Goal: Task Accomplishment & Management: Use online tool/utility

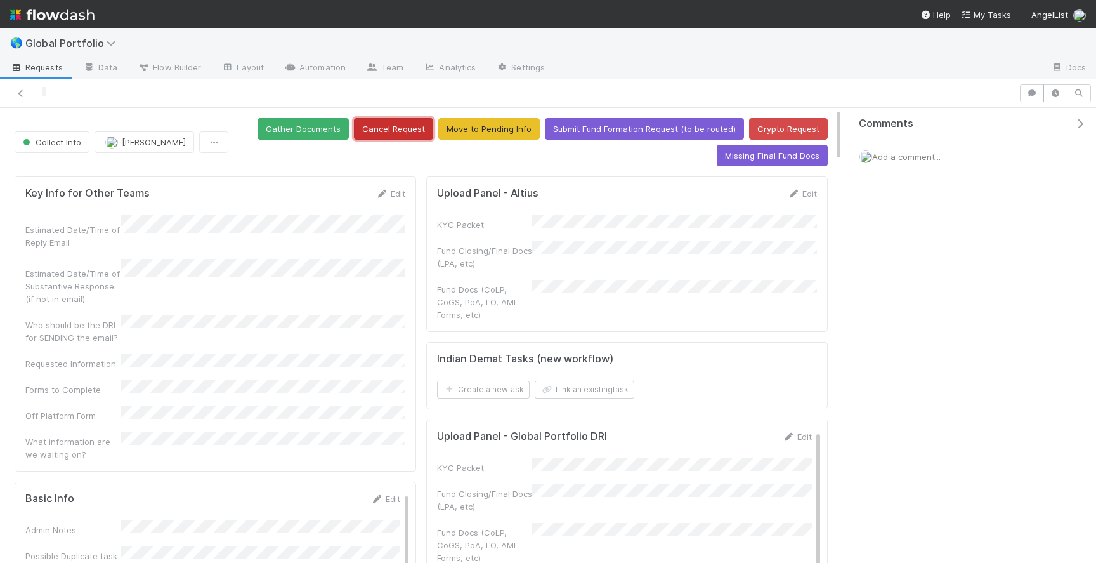
click at [407, 126] on button "Cancel Request" at bounding box center [393, 129] width 79 height 22
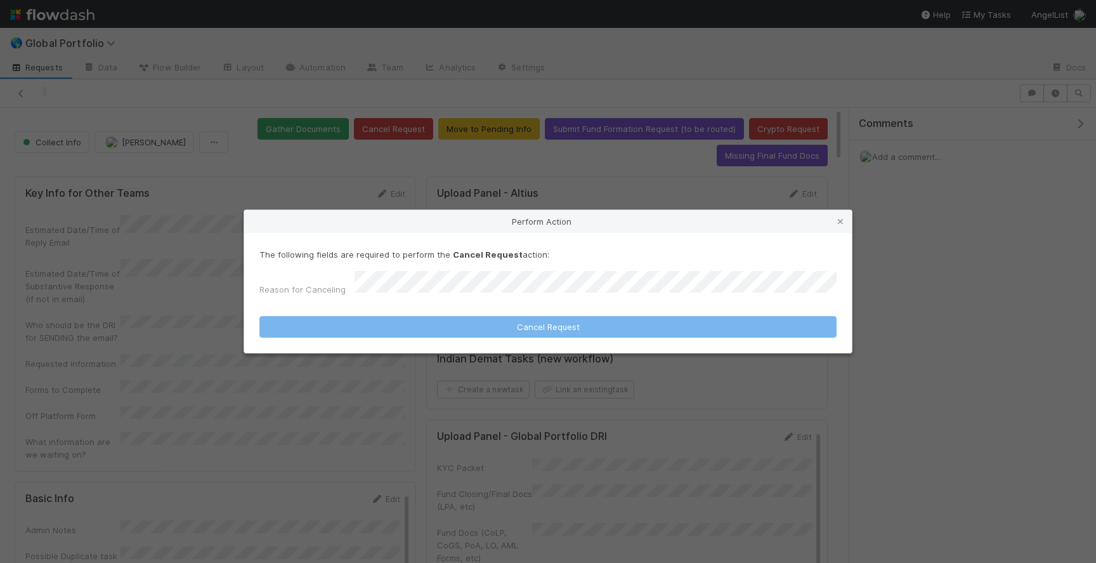
click at [414, 296] on div "Reason for Canceling" at bounding box center [548, 286] width 577 height 30
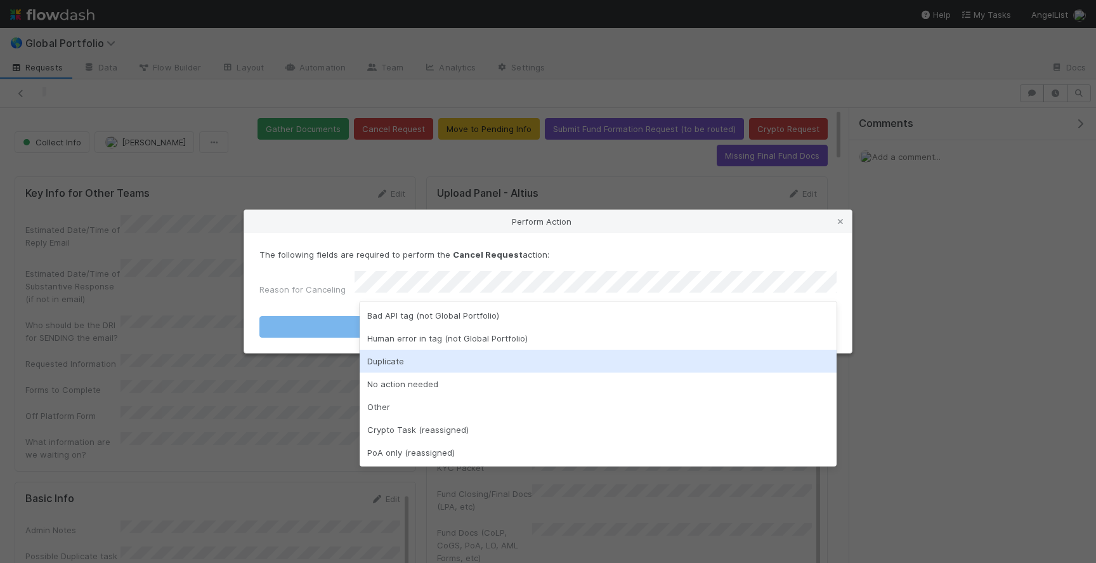
click at [418, 364] on div "Duplicate" at bounding box center [598, 361] width 477 height 23
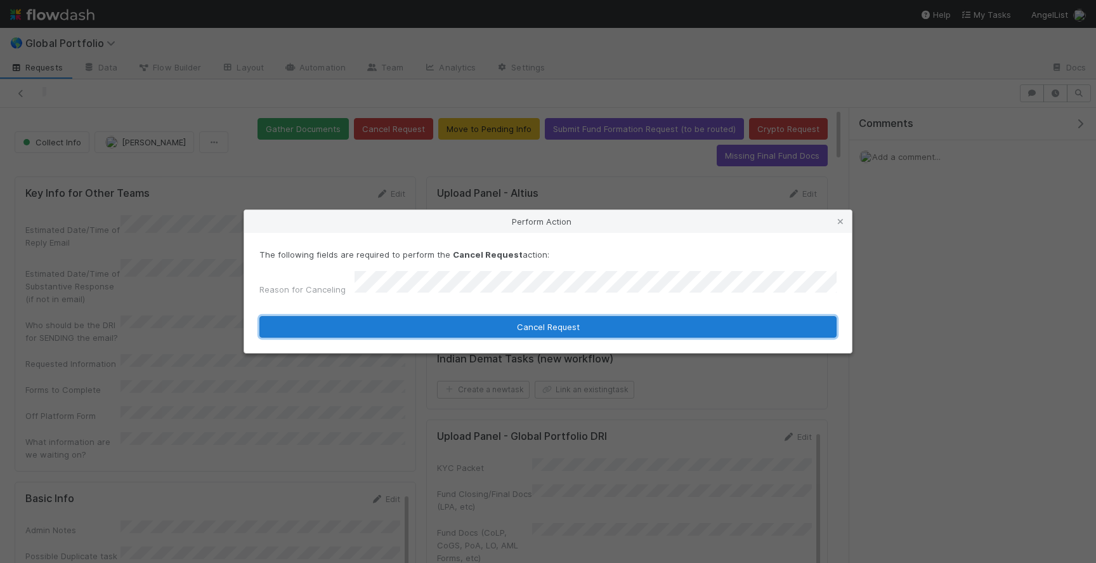
click at [480, 328] on button "Cancel Request" at bounding box center [548, 327] width 577 height 22
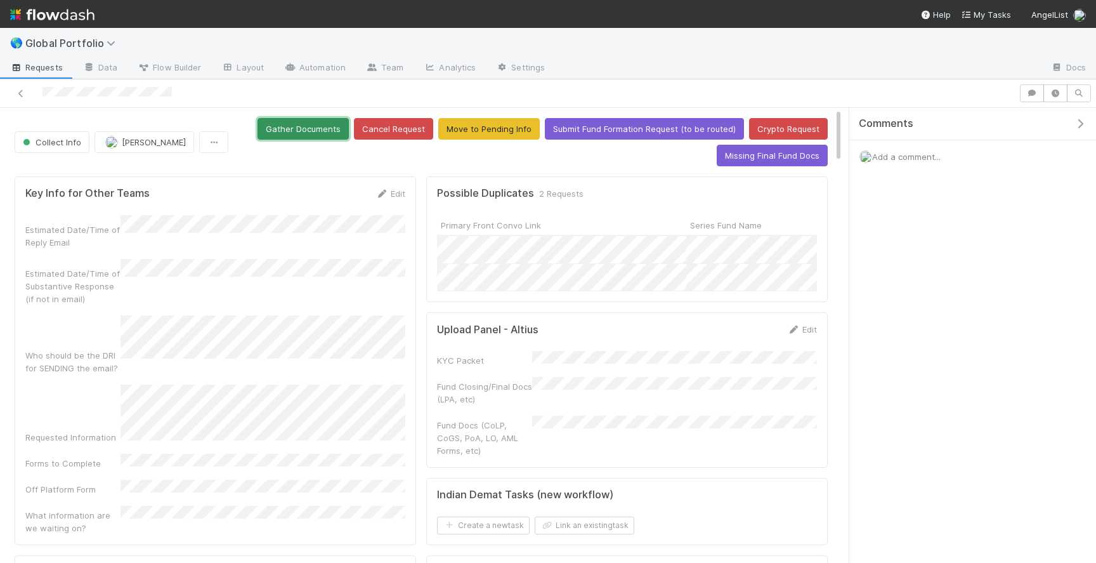
click at [310, 119] on button "Gather Documents" at bounding box center [303, 129] width 91 height 22
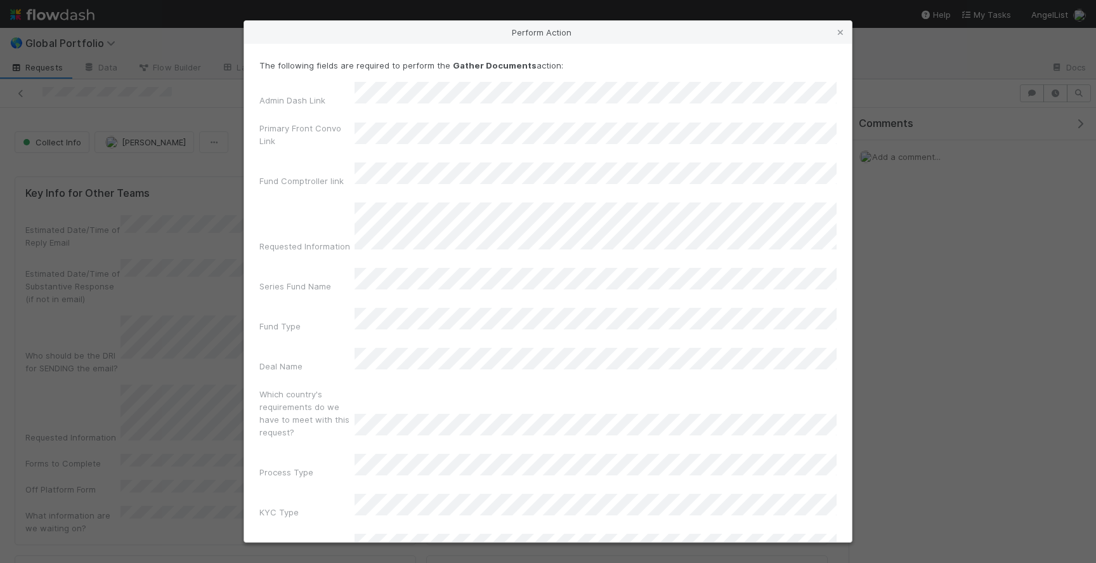
click at [414, 388] on div "Which country's requirements do we have to meet with this request?" at bounding box center [548, 416] width 577 height 56
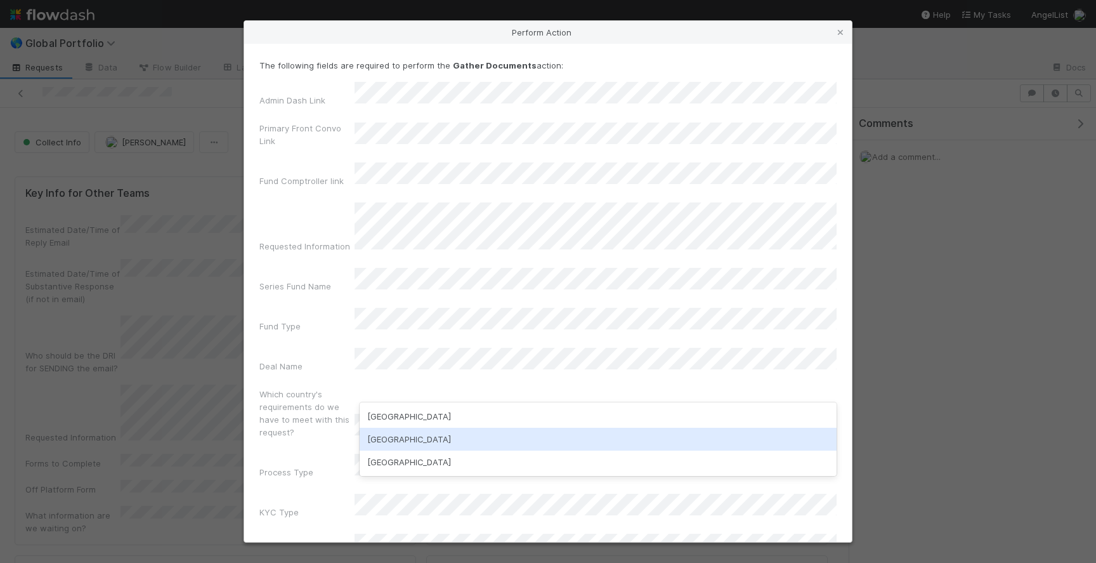
click at [445, 445] on div "India" at bounding box center [598, 439] width 477 height 23
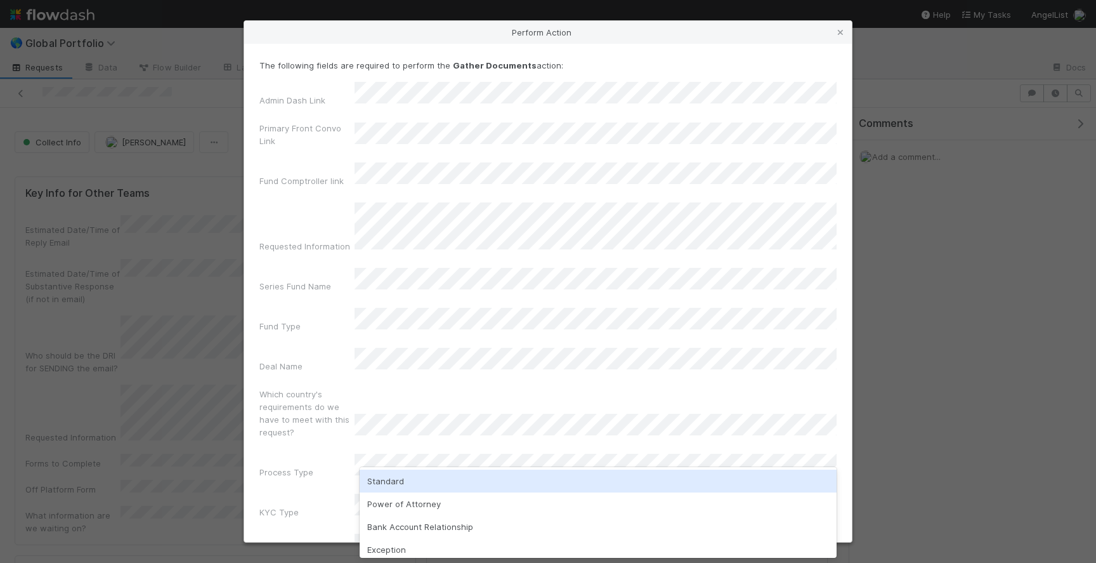
click at [425, 482] on div "Standard" at bounding box center [598, 481] width 477 height 23
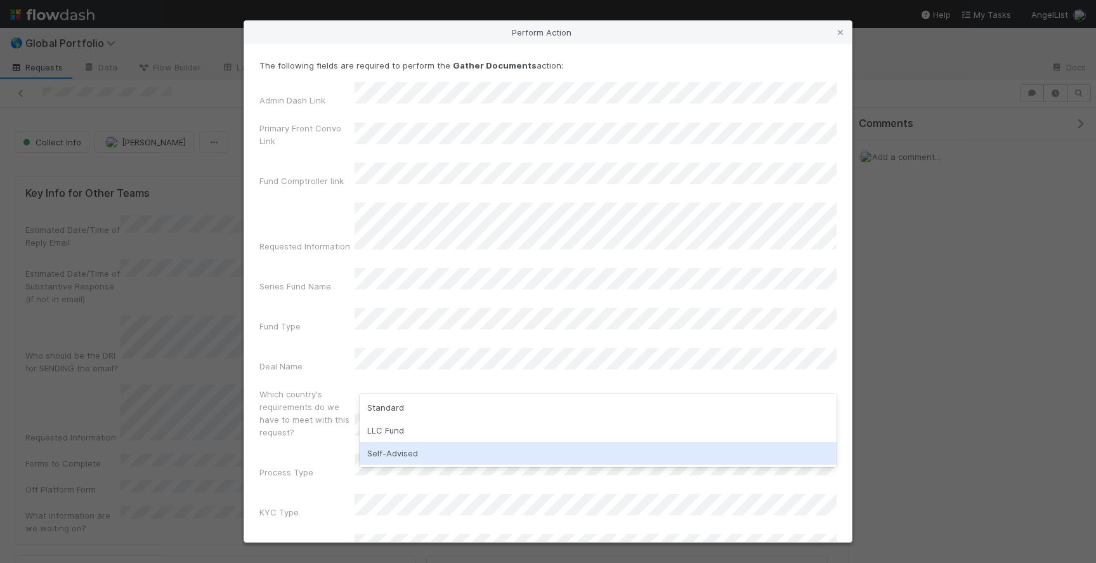
click at [424, 459] on div "Self-Advised" at bounding box center [598, 453] width 477 height 23
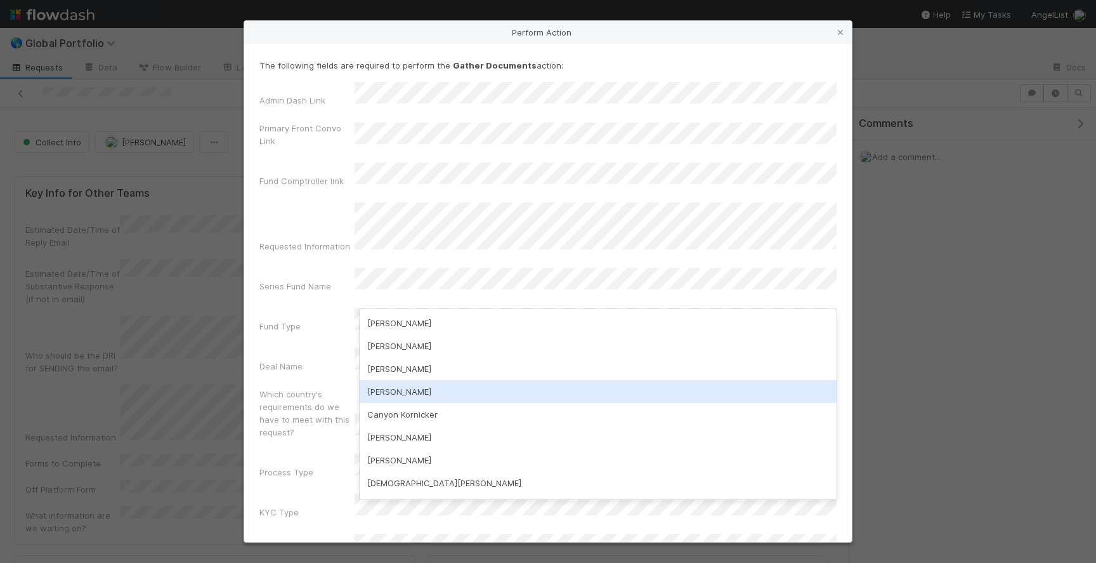
click at [463, 385] on div "Archit Dhar" at bounding box center [598, 391] width 477 height 23
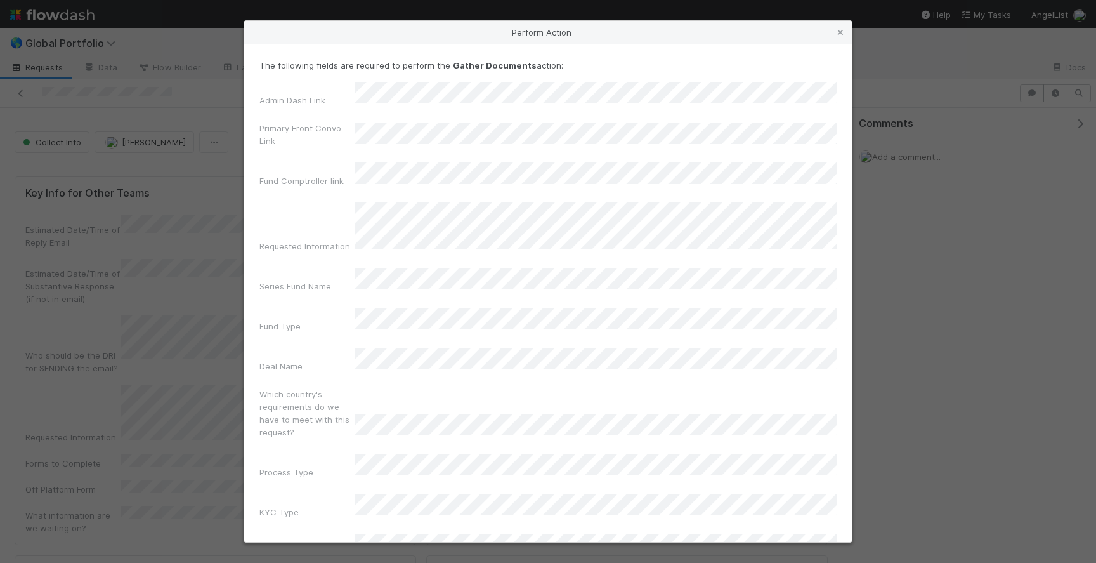
scroll to position [37, 0]
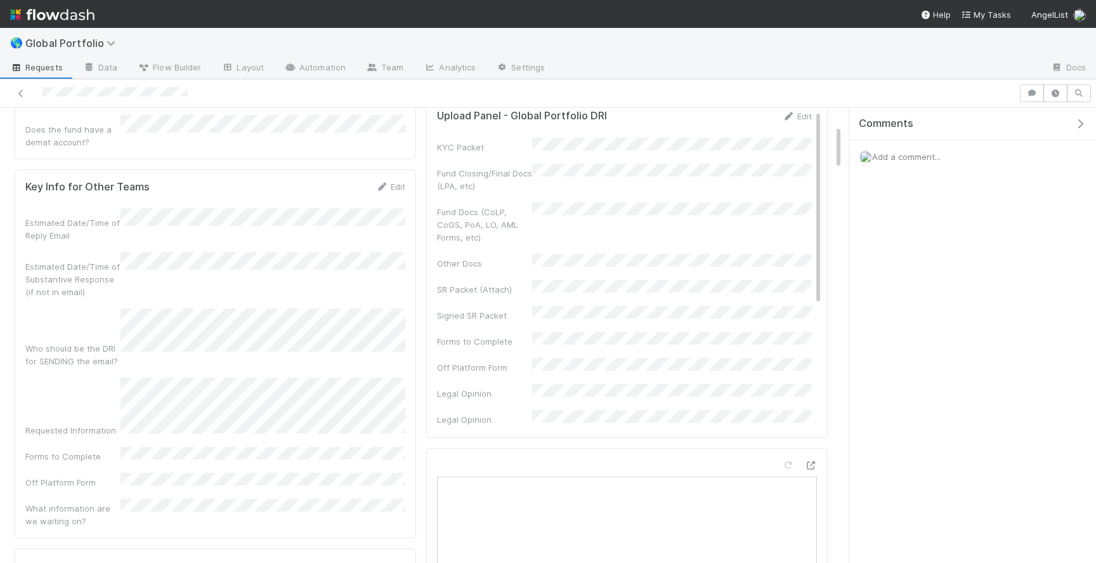
scroll to position [0, 0]
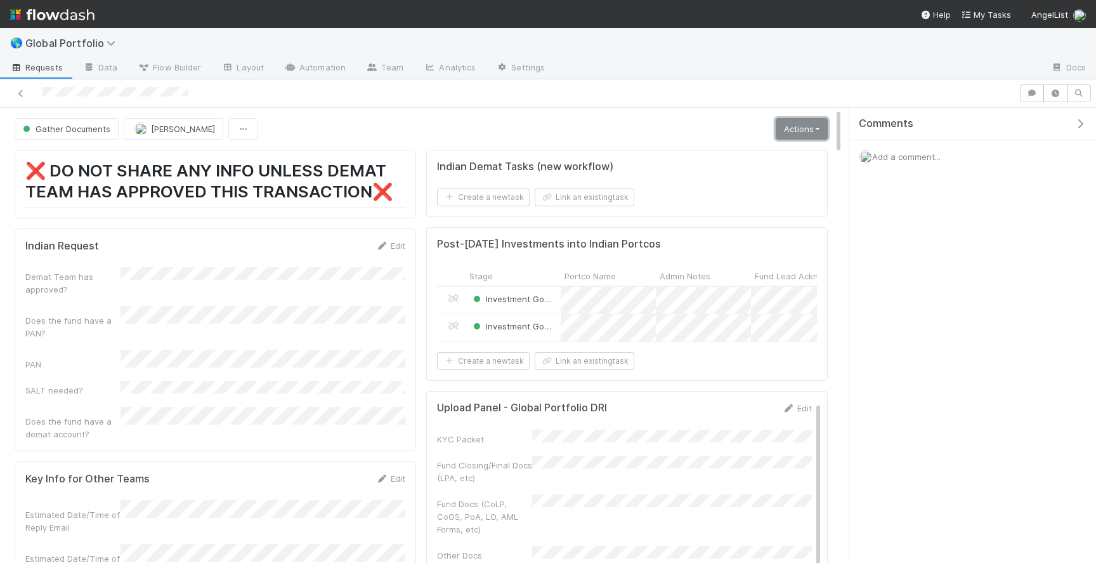
click at [785, 132] on link "Actions" at bounding box center [802, 129] width 52 height 22
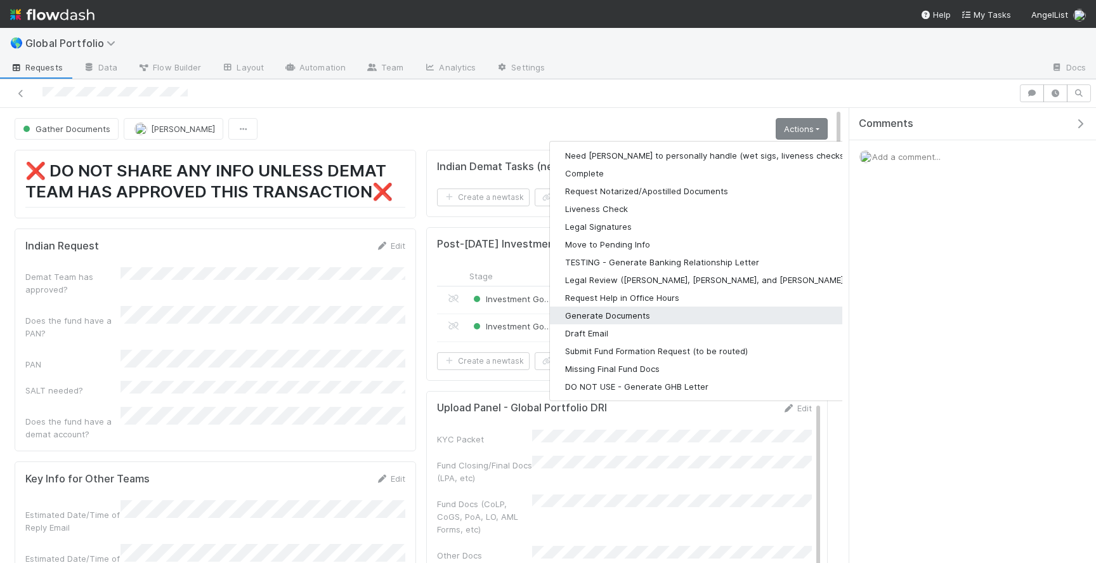
click at [634, 308] on button "Generate Documents" at bounding box center [715, 315] width 330 height 18
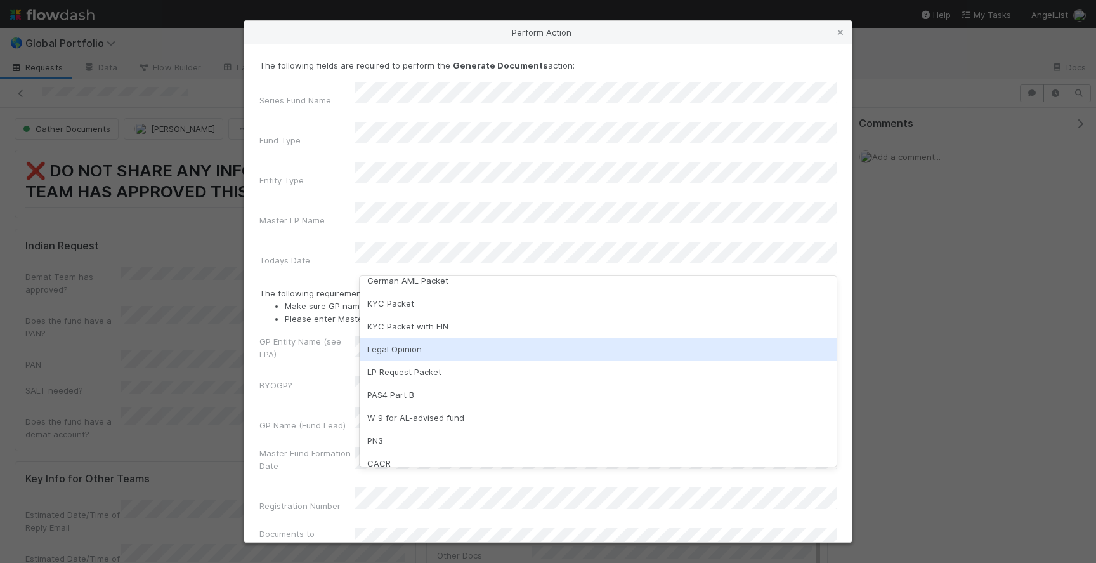
scroll to position [89, 0]
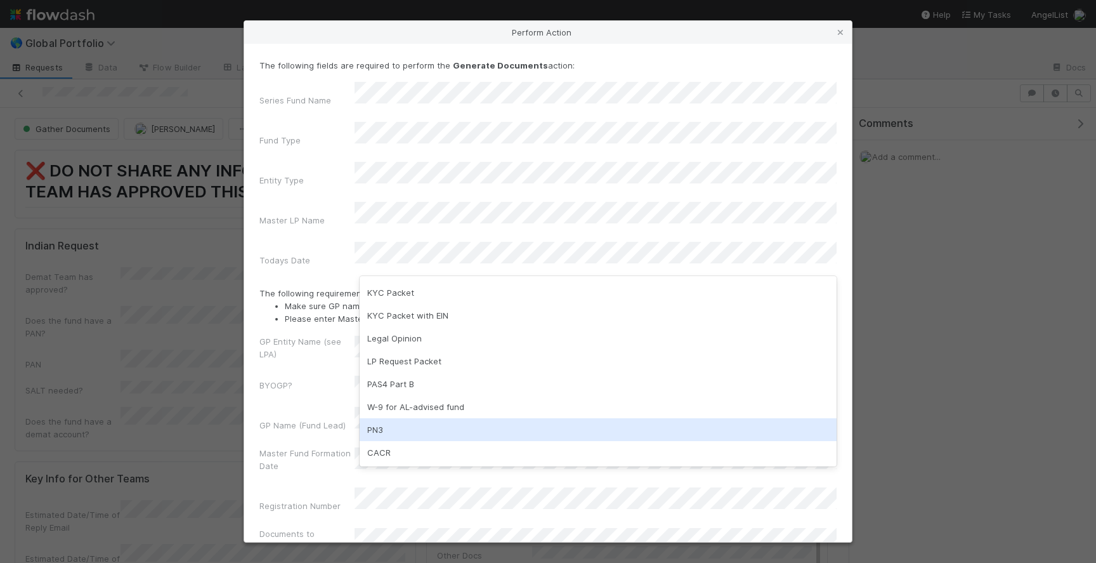
click at [452, 426] on div "PN3" at bounding box center [598, 429] width 477 height 23
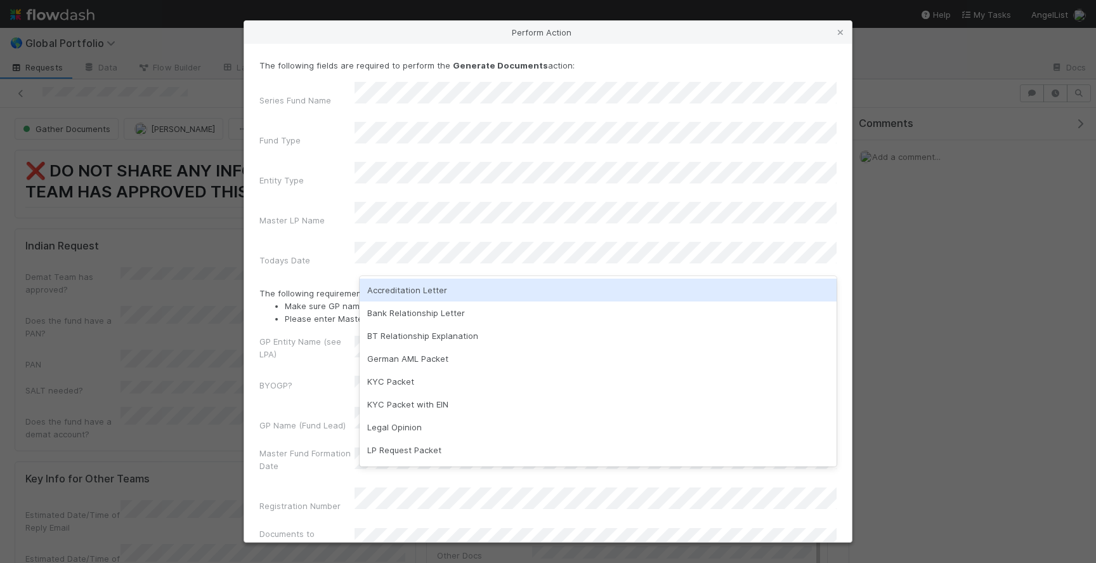
click at [339, 237] on form "The following fields are required to perform the Generate Documents action: Ser…" at bounding box center [548, 327] width 577 height 536
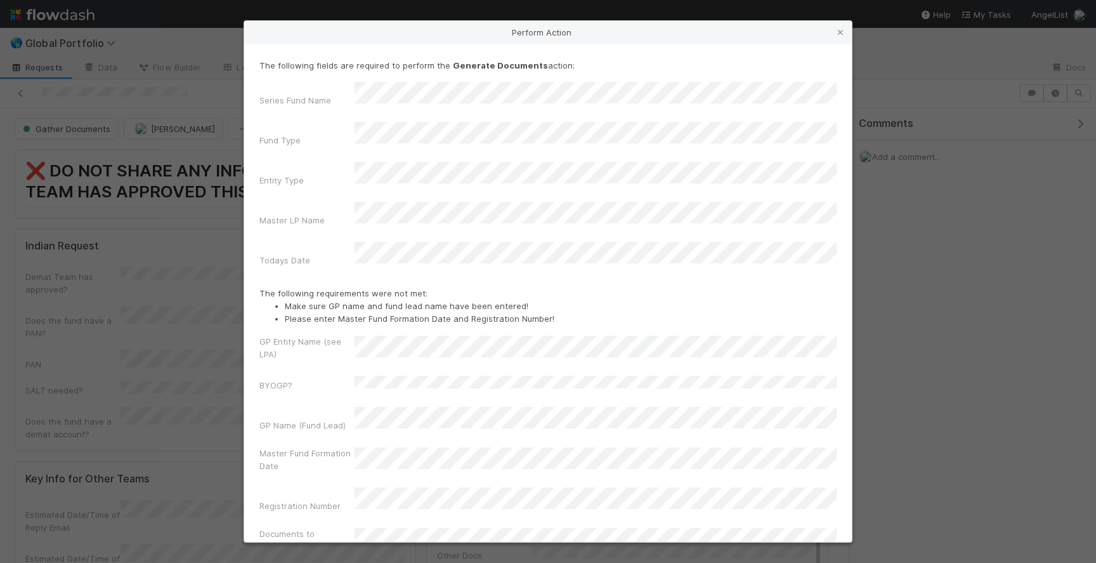
scroll to position [3, 0]
click at [519, 528] on div "The following fields are required to perform the Generate Documents action: Ser…" at bounding box center [548, 293] width 608 height 498
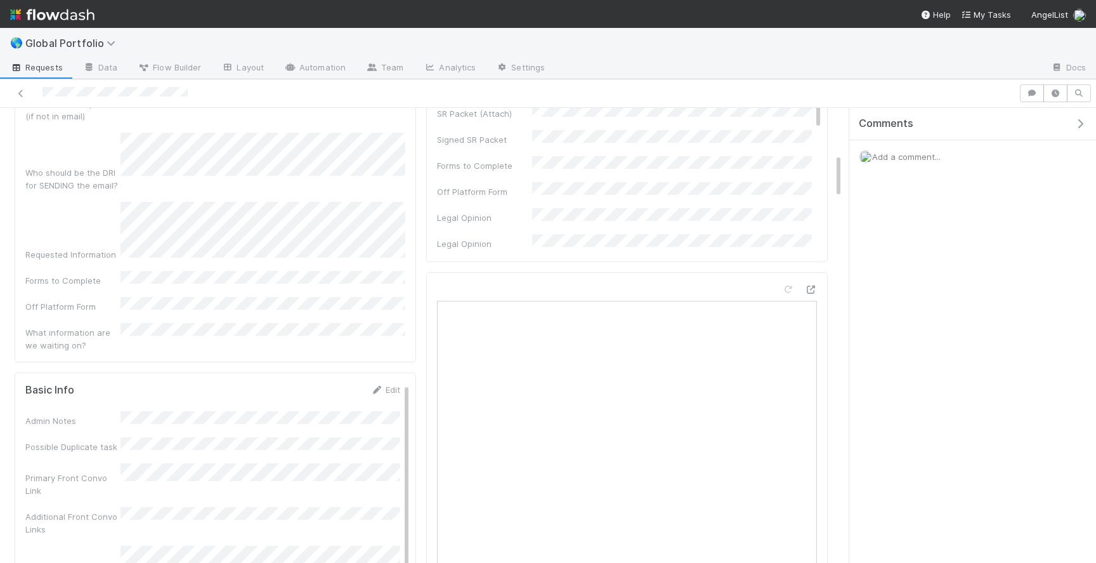
scroll to position [467, 0]
click at [378, 386] on icon at bounding box center [377, 390] width 13 height 8
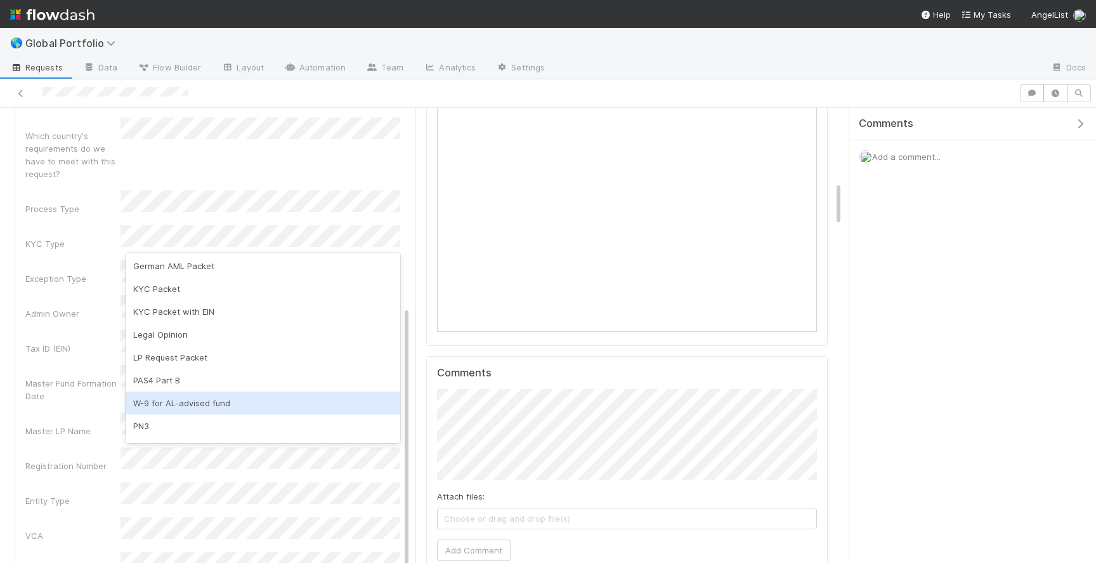
scroll to position [76, 0]
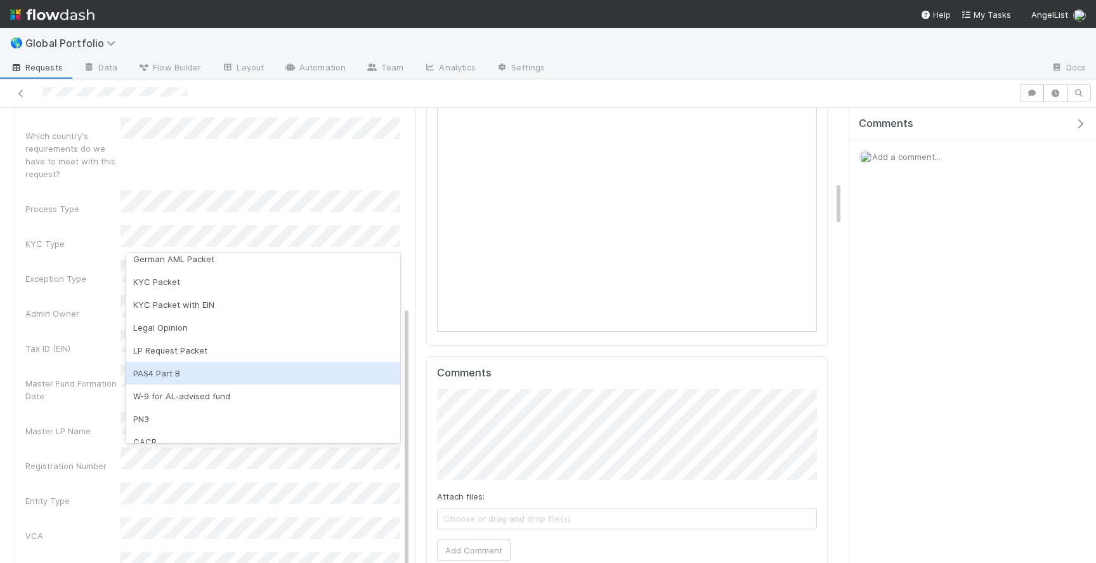
click at [221, 370] on div "PAS4 Part B" at bounding box center [263, 373] width 275 height 23
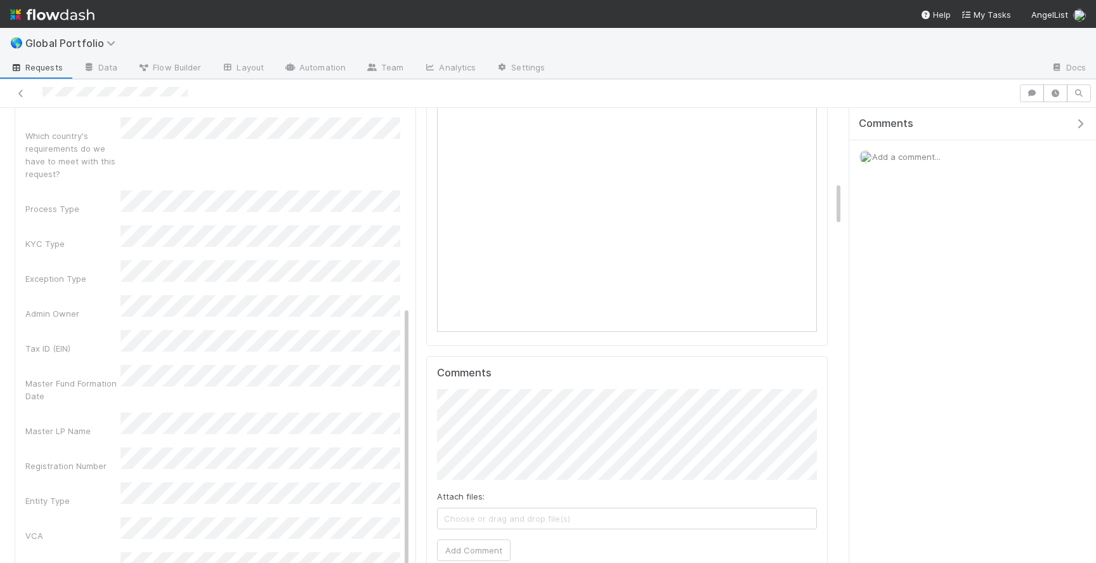
click at [93, 529] on div "VCA" at bounding box center [72, 535] width 95 height 13
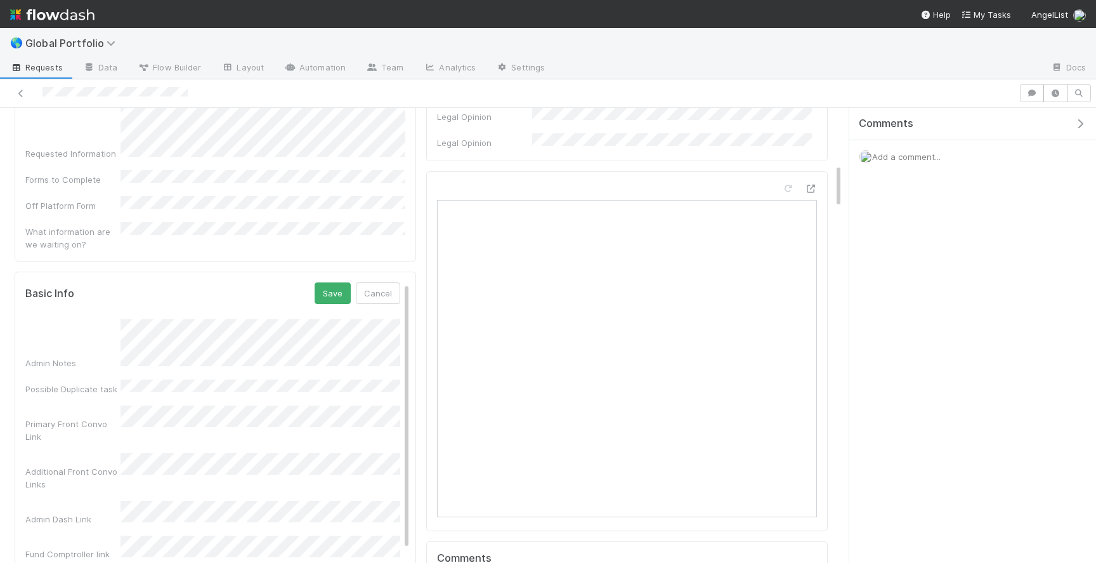
scroll to position [565, 0]
click at [337, 286] on button "Save" at bounding box center [333, 297] width 36 height 22
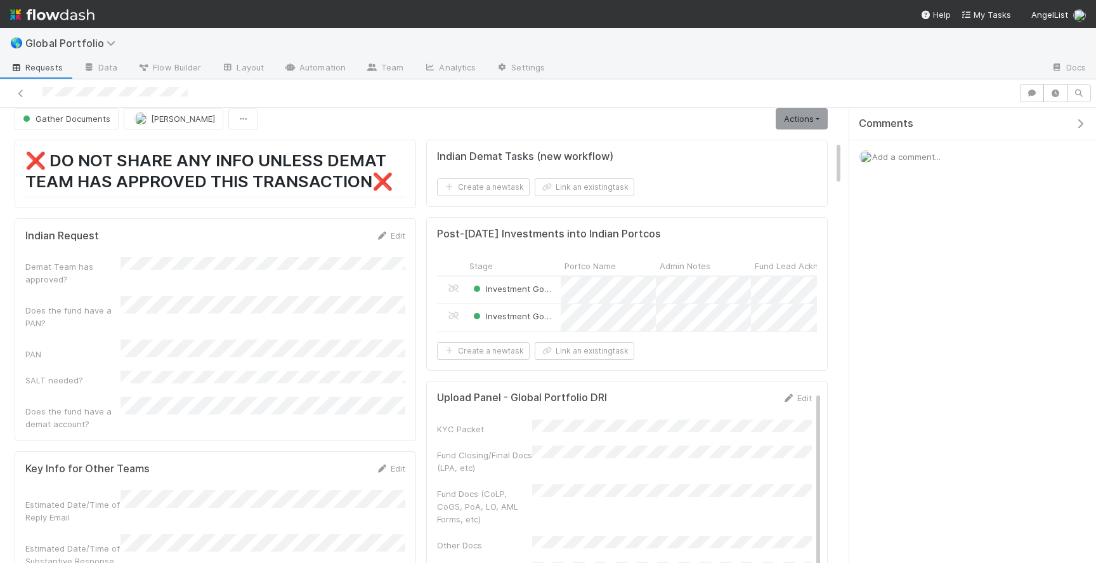
scroll to position [0, 0]
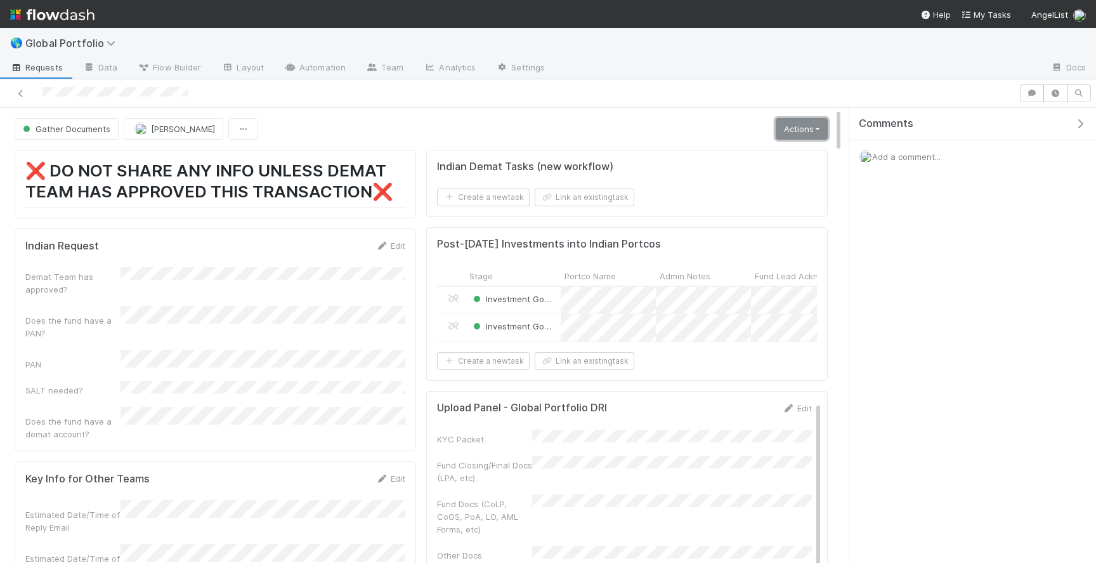
click at [810, 128] on link "Actions" at bounding box center [802, 129] width 52 height 22
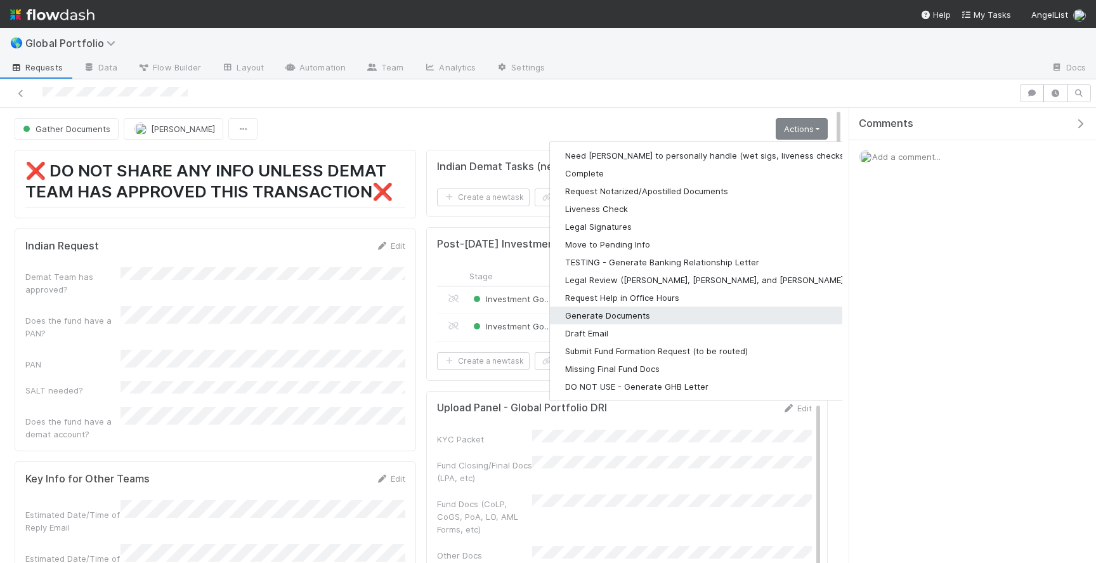
click at [641, 315] on button "Generate Documents" at bounding box center [715, 315] width 330 height 18
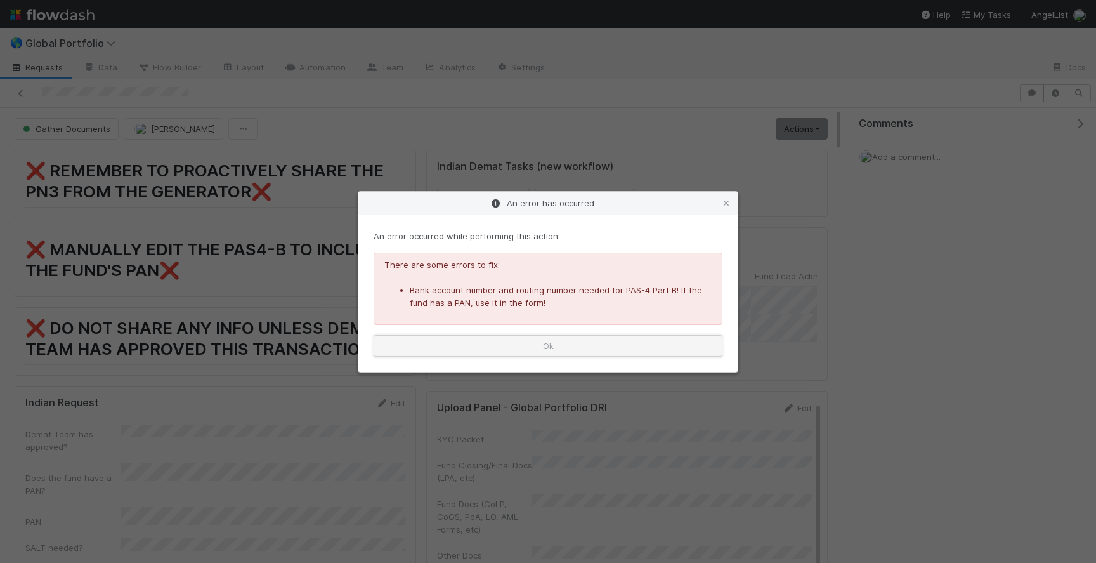
click at [586, 347] on button "Ok" at bounding box center [548, 346] width 349 height 22
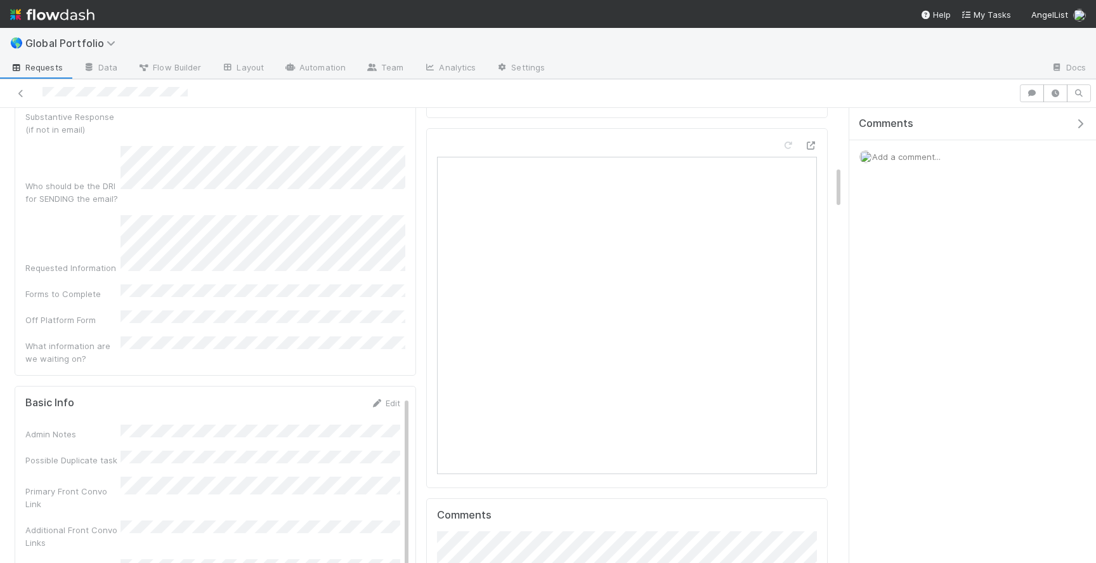
click at [391, 398] on link "Edit" at bounding box center [386, 403] width 30 height 10
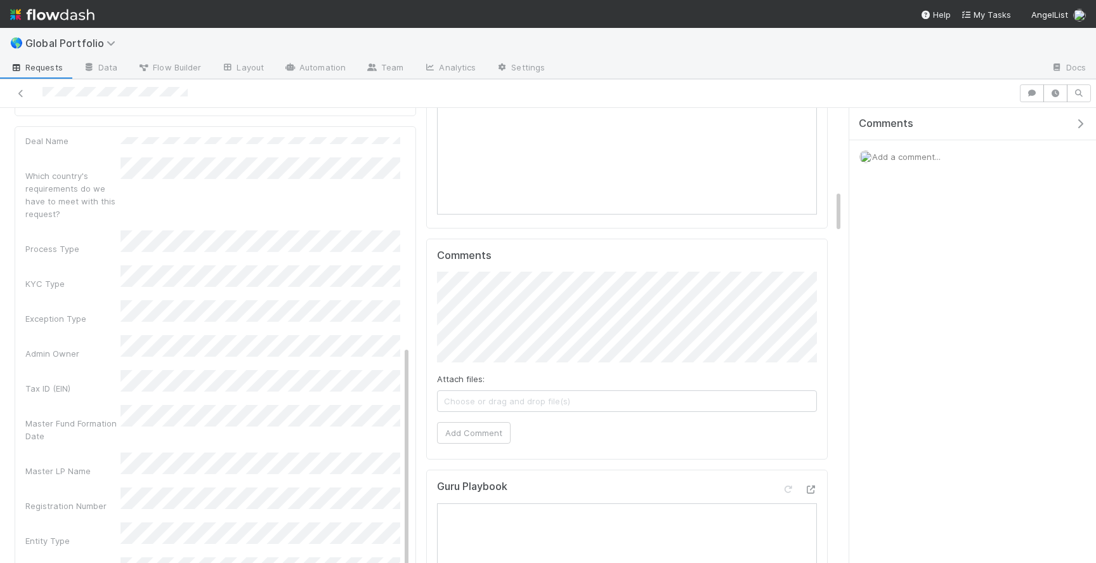
scroll to position [893, 0]
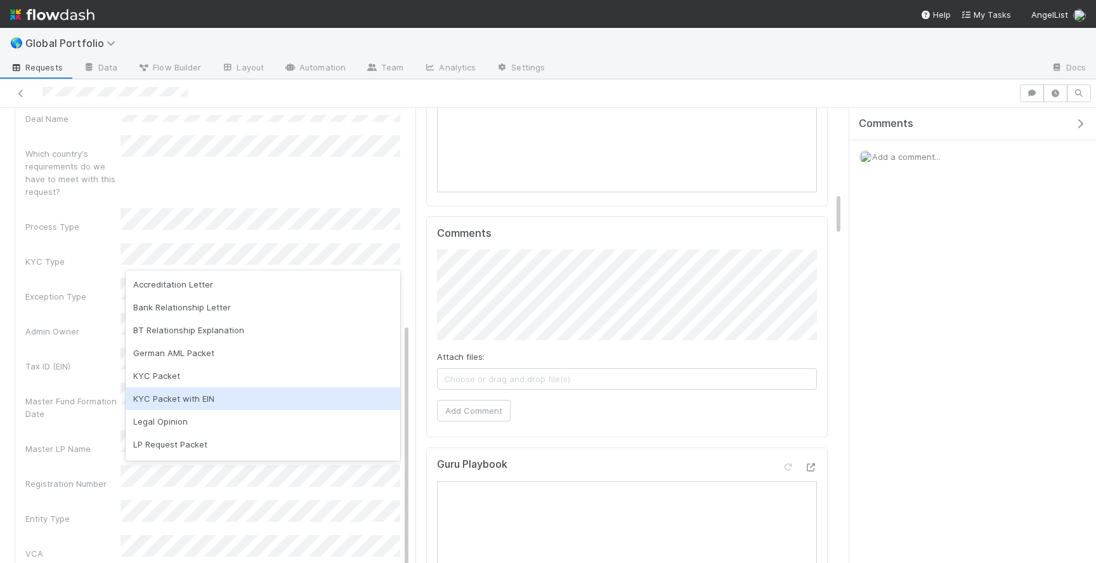
click at [92, 547] on div "VCA" at bounding box center [72, 553] width 95 height 13
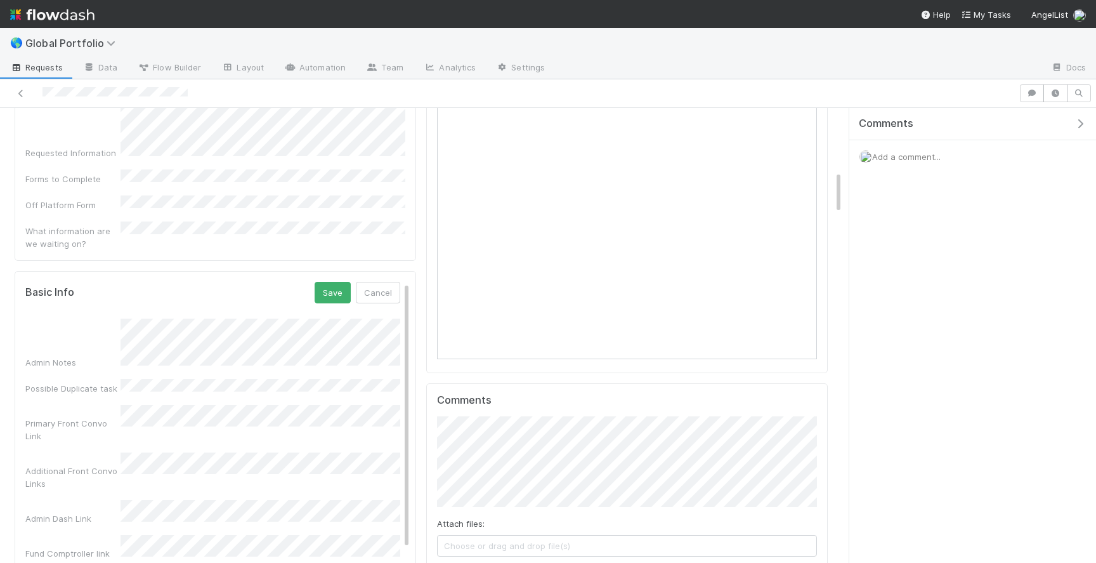
scroll to position [595, 0]
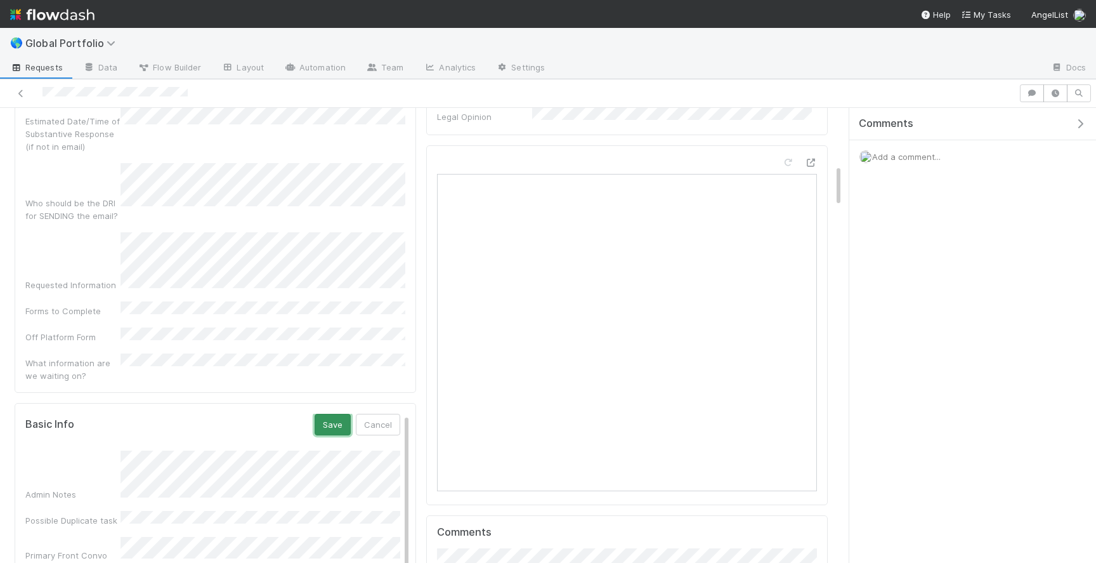
click at [329, 414] on button "Save" at bounding box center [333, 425] width 36 height 22
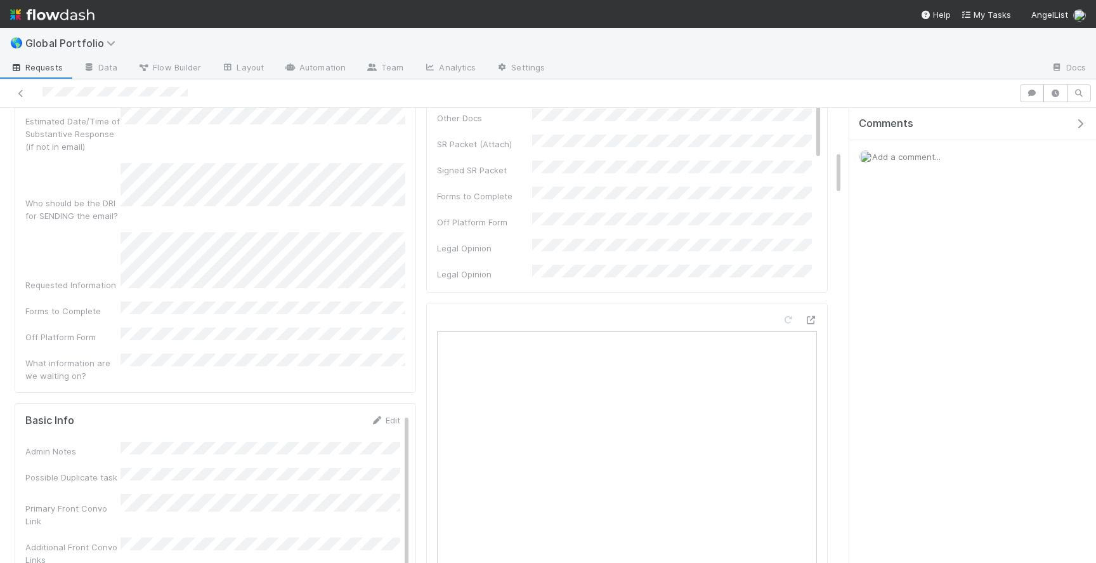
scroll to position [0, 0]
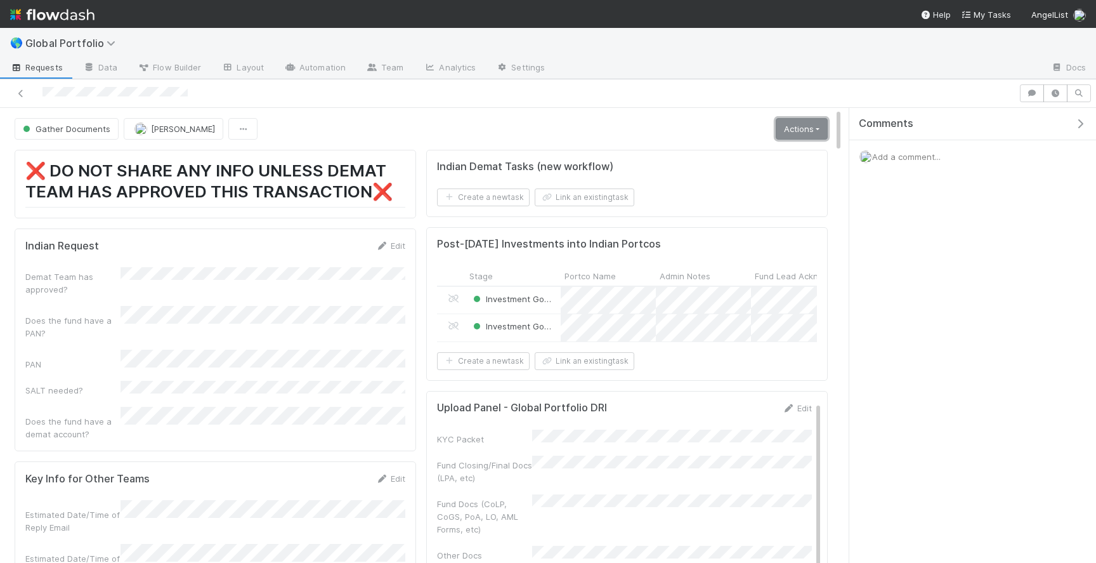
click at [811, 130] on link "Actions" at bounding box center [802, 129] width 52 height 22
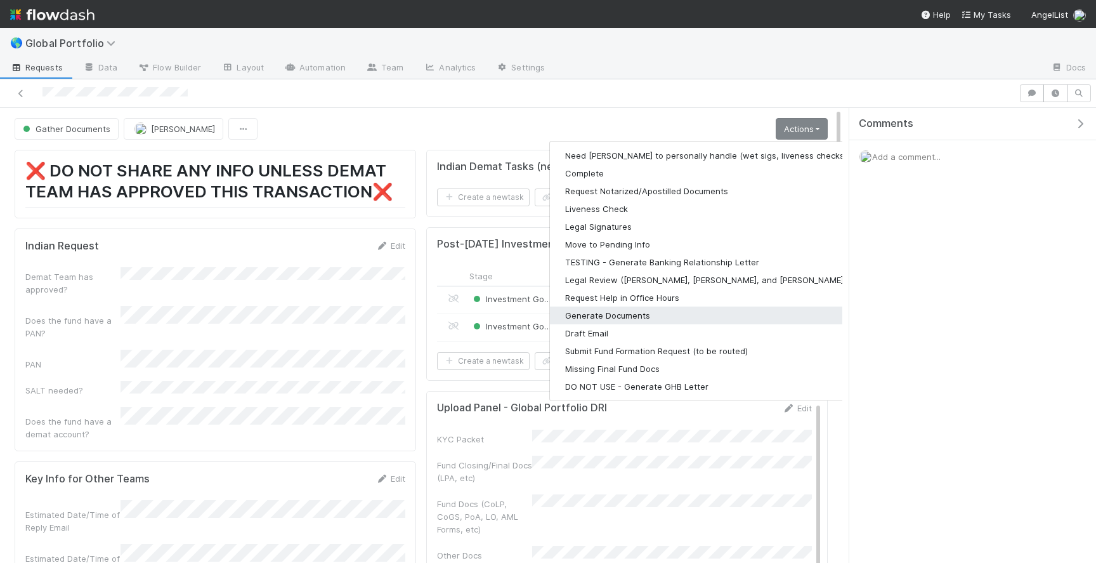
click at [676, 308] on button "Generate Documents" at bounding box center [715, 315] width 330 height 18
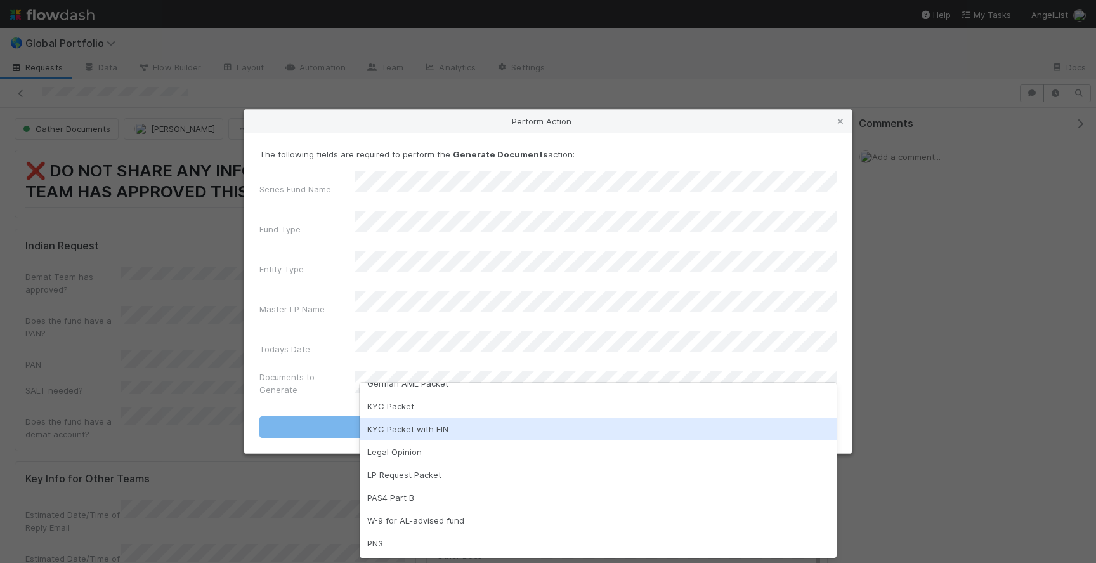
scroll to position [103, 0]
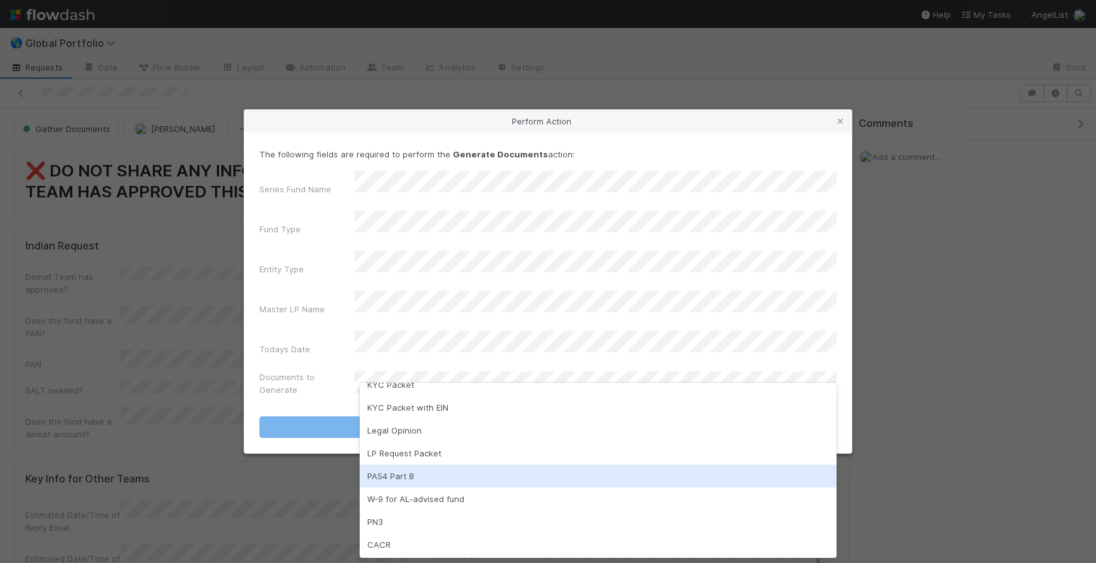
click at [461, 473] on div "PAS4 Part B" at bounding box center [598, 475] width 477 height 23
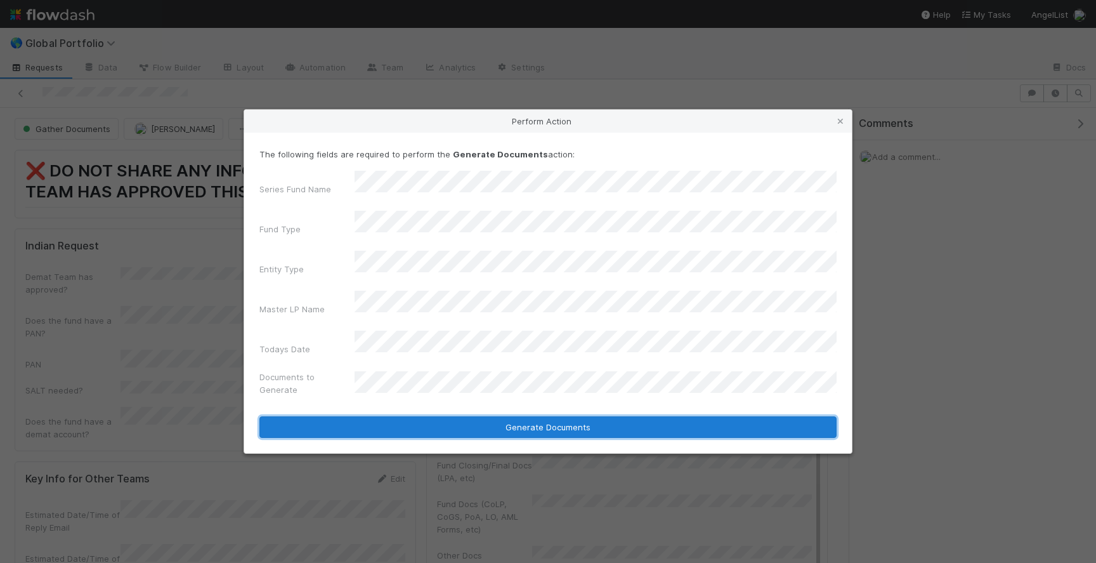
click at [505, 416] on button "Generate Documents" at bounding box center [548, 427] width 577 height 22
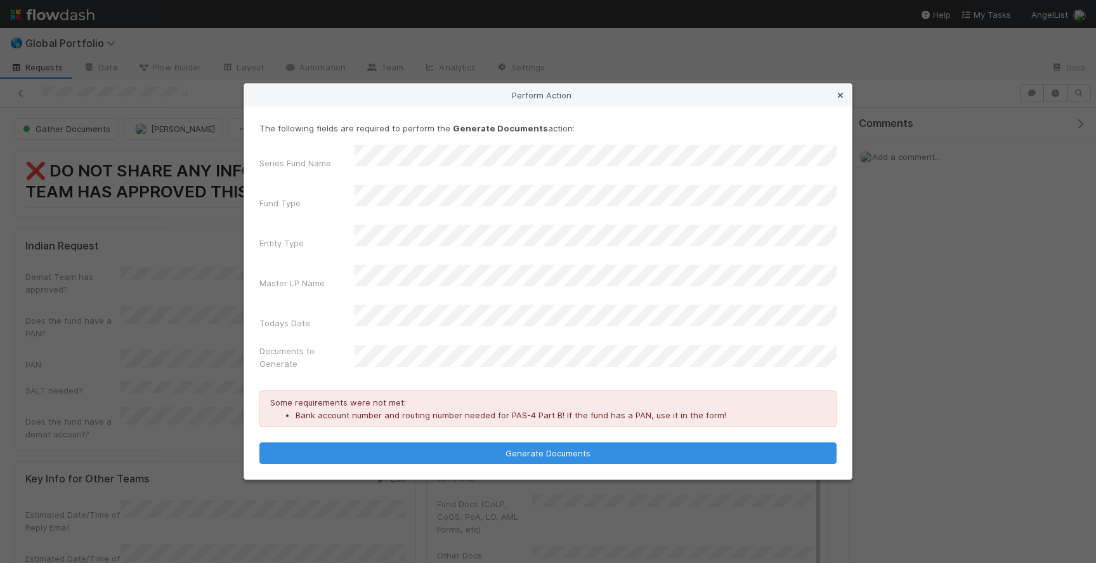
click at [839, 100] on icon at bounding box center [840, 95] width 13 height 8
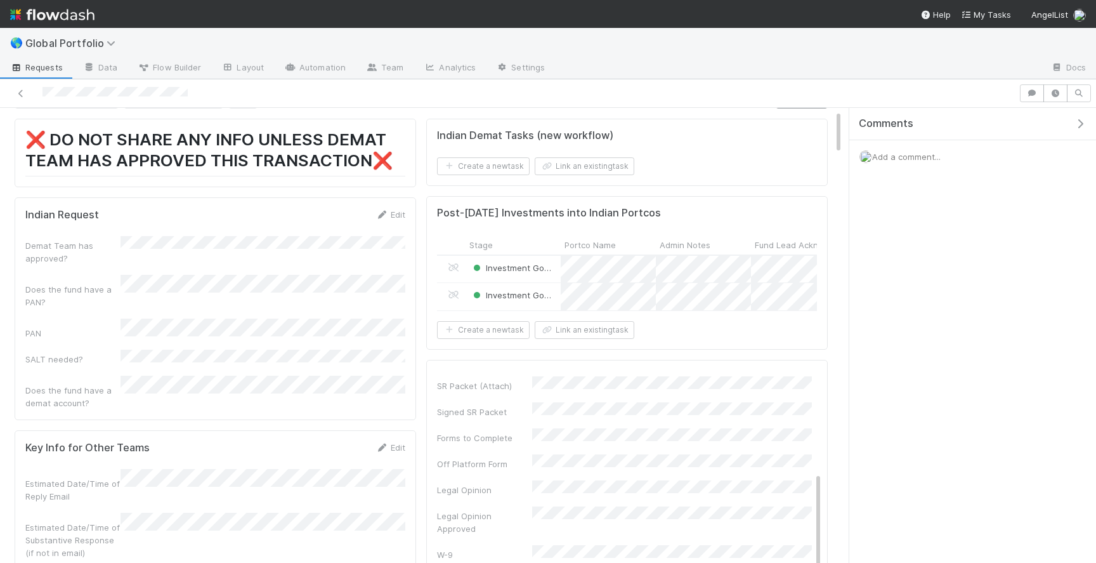
scroll to position [50, 0]
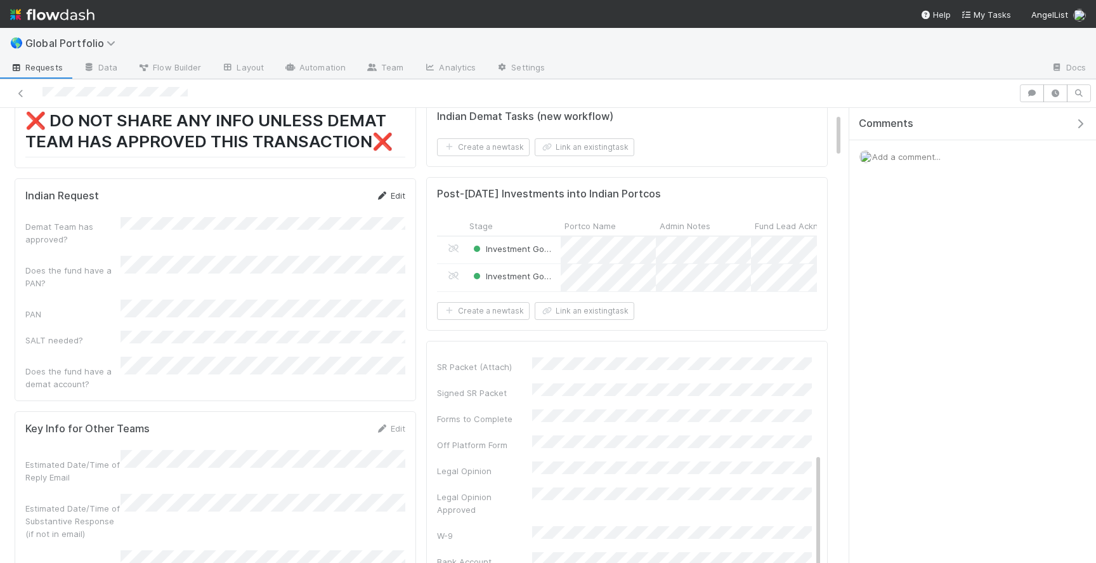
click at [385, 192] on icon at bounding box center [382, 196] width 13 height 8
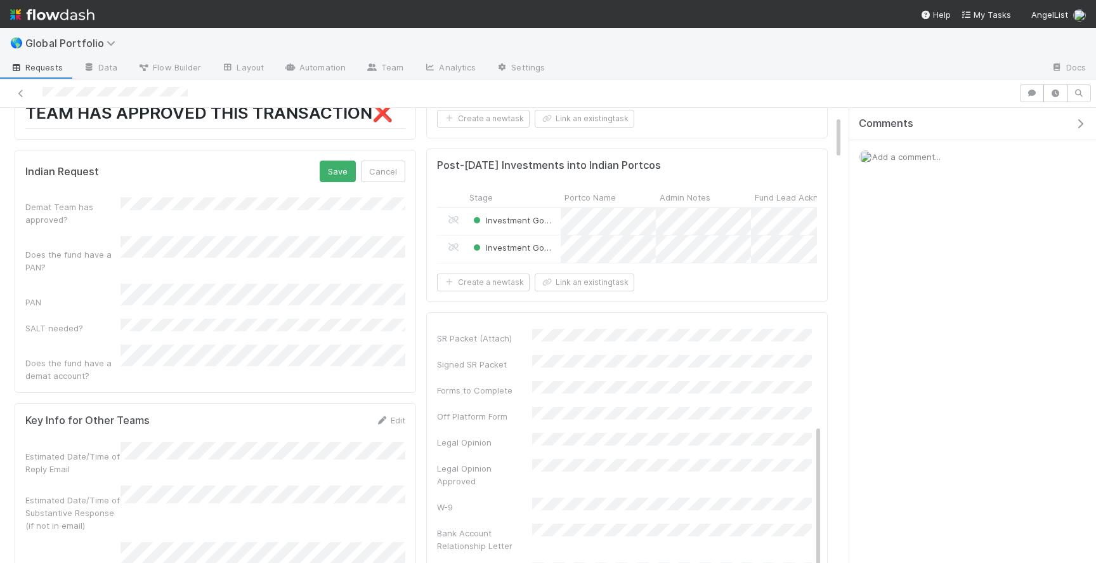
scroll to position [53, 0]
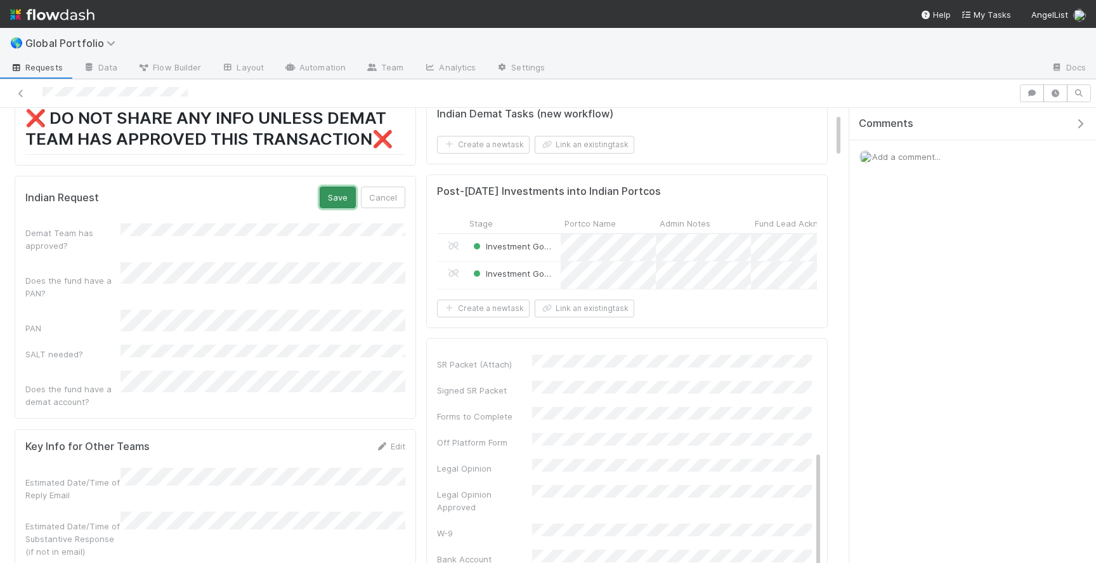
click at [327, 204] on button "Save" at bounding box center [338, 198] width 36 height 22
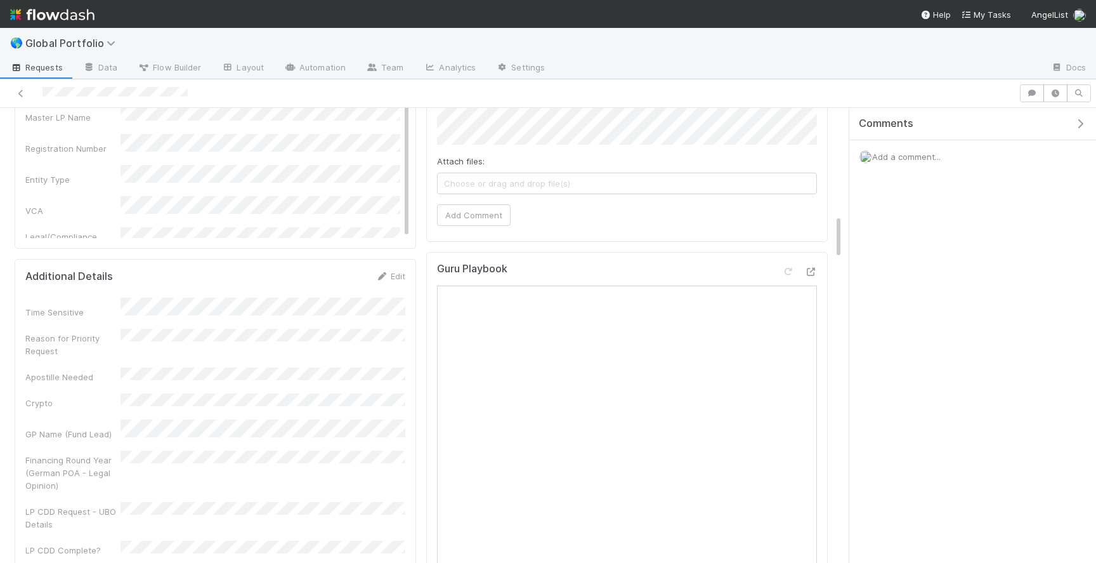
scroll to position [1083, 0]
click at [388, 277] on link "Edit" at bounding box center [391, 282] width 30 height 10
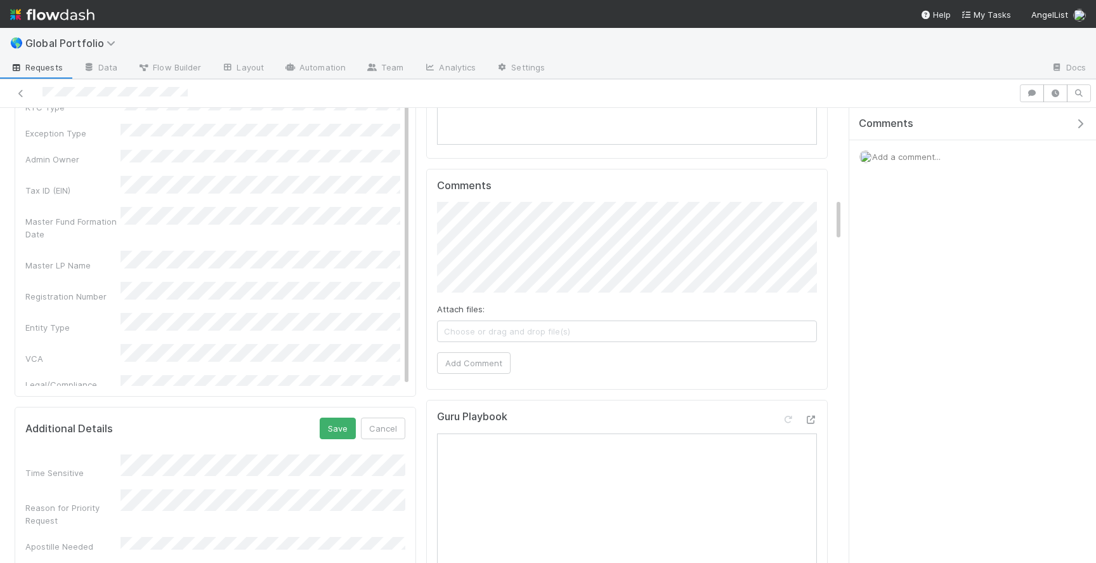
scroll to position [926, 0]
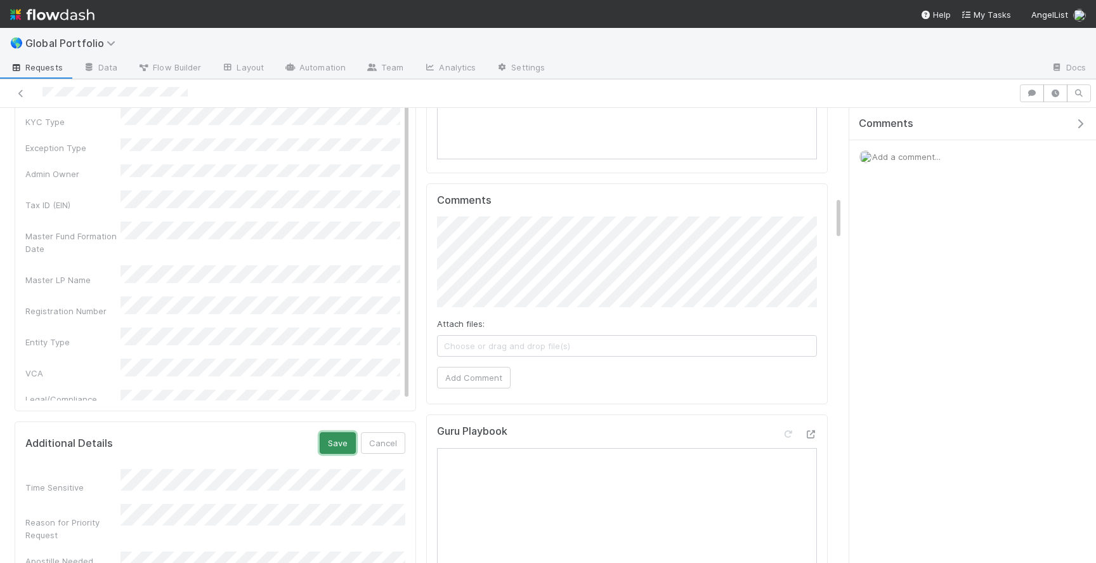
click at [328, 432] on button "Save" at bounding box center [338, 443] width 36 height 22
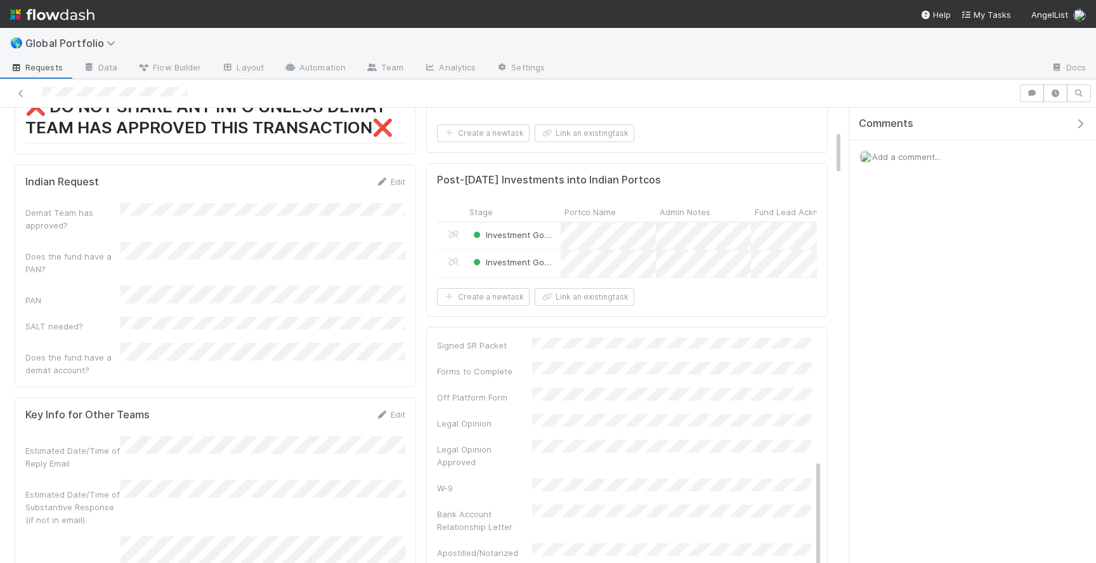
scroll to position [0, 0]
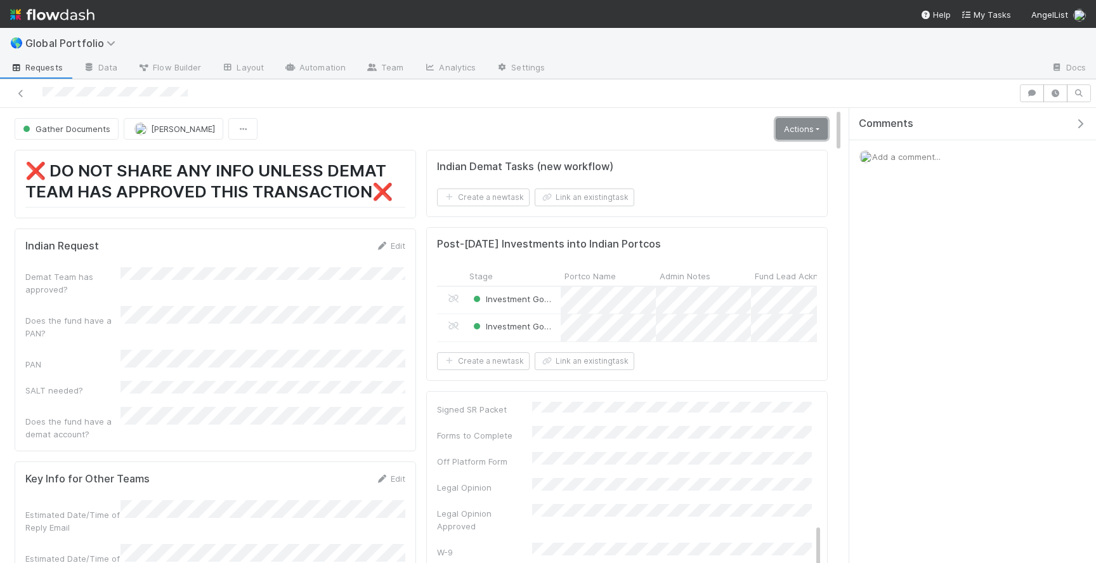
click at [805, 136] on link "Actions" at bounding box center [802, 129] width 52 height 22
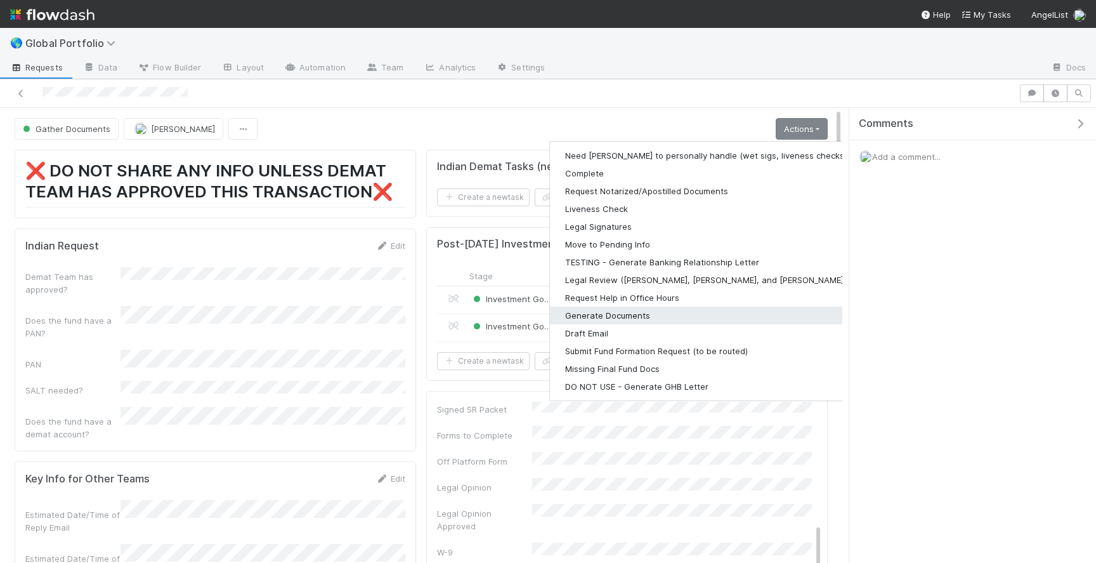
click at [643, 310] on button "Generate Documents" at bounding box center [715, 315] width 330 height 18
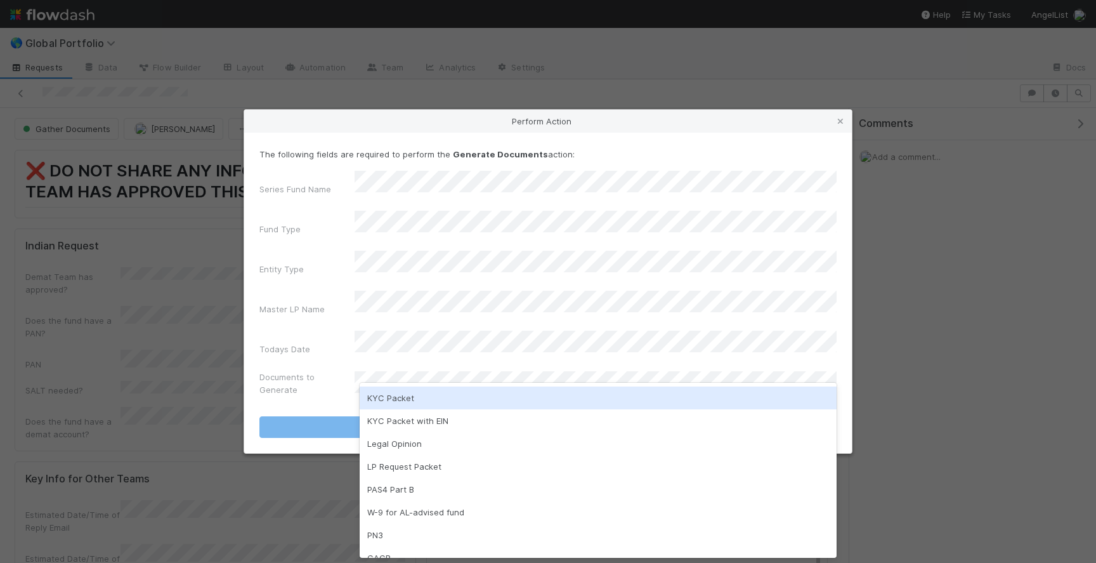
scroll to position [103, 0]
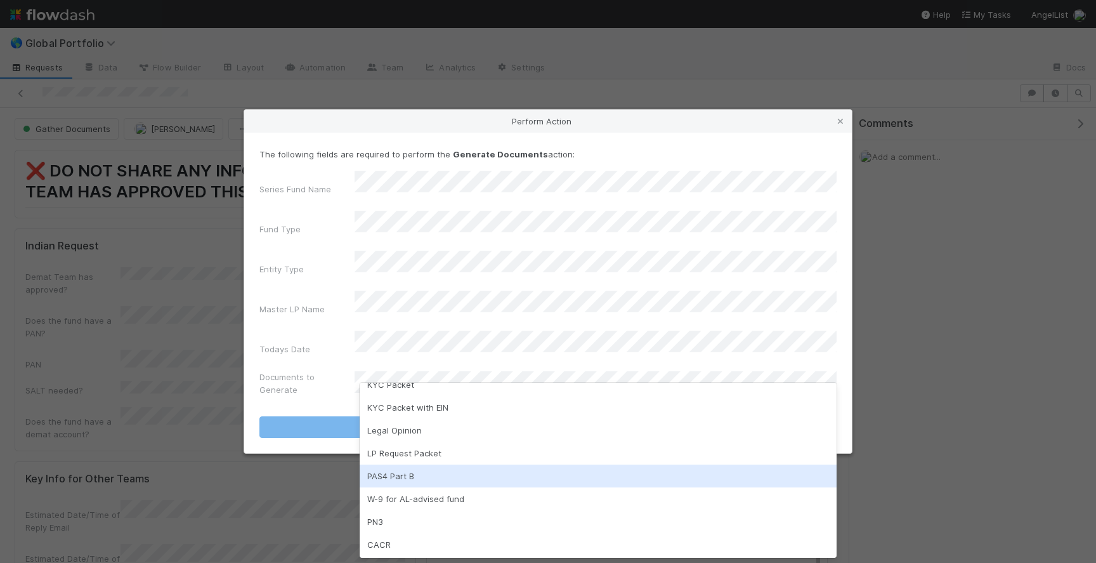
click at [440, 479] on div "PAS4 Part B" at bounding box center [598, 475] width 477 height 23
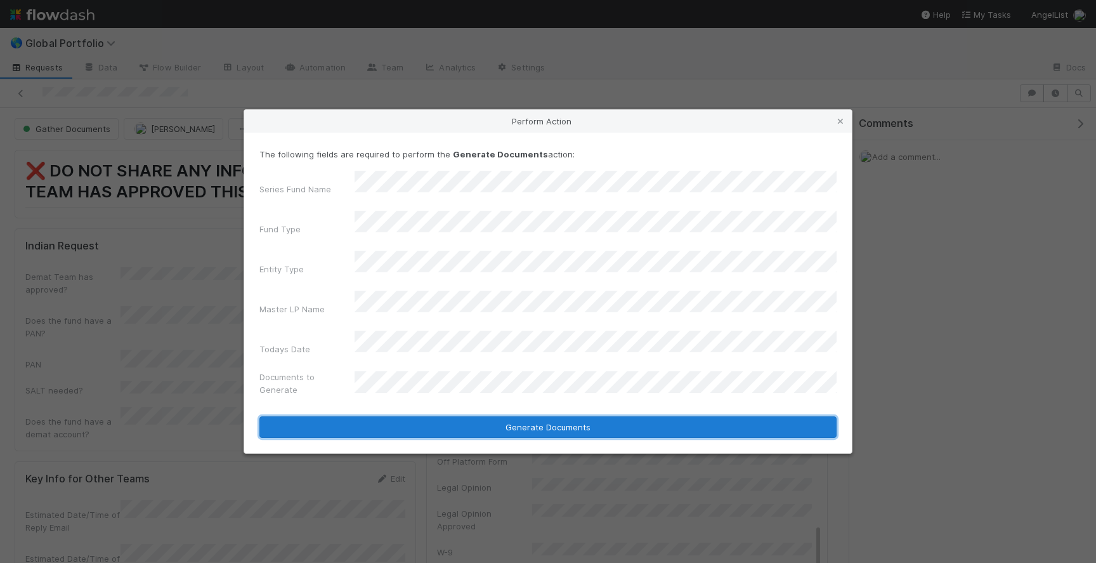
click at [473, 416] on button "Generate Documents" at bounding box center [548, 427] width 577 height 22
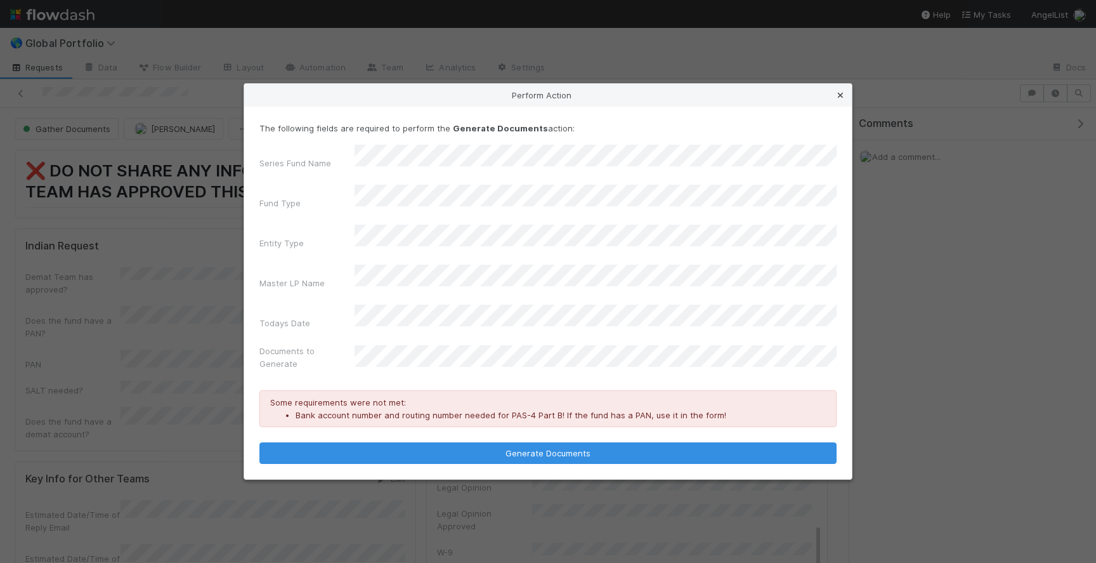
click at [841, 100] on icon at bounding box center [840, 95] width 13 height 8
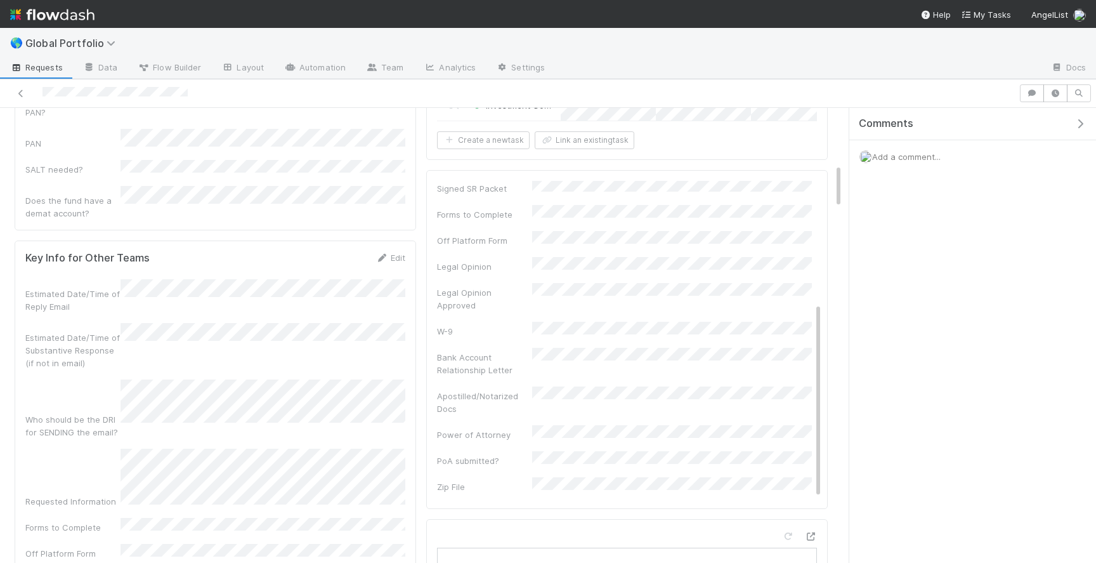
scroll to position [0, 0]
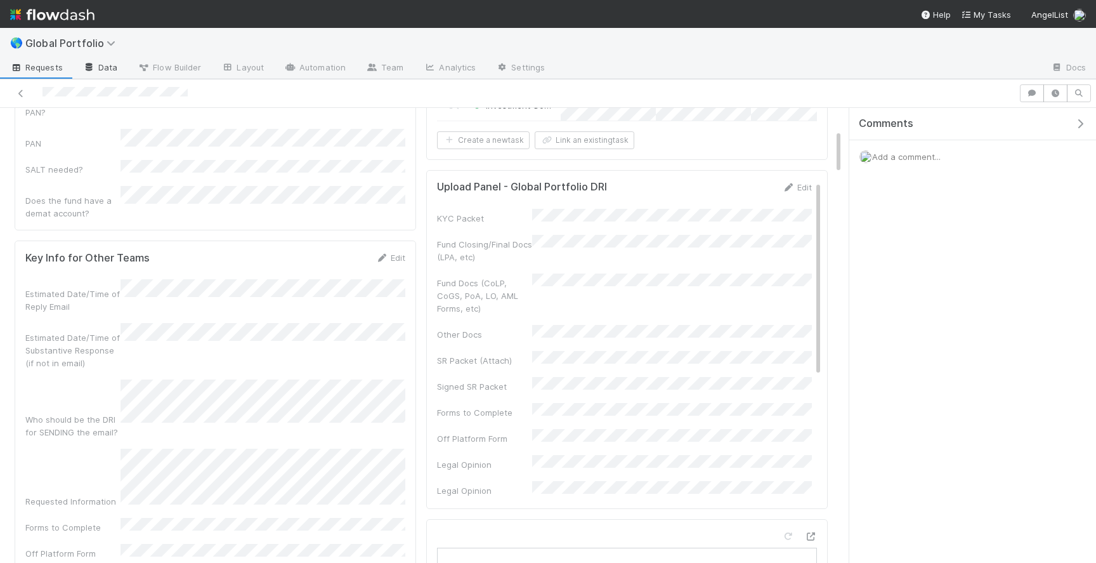
click at [108, 67] on link "Data" at bounding box center [100, 68] width 55 height 20
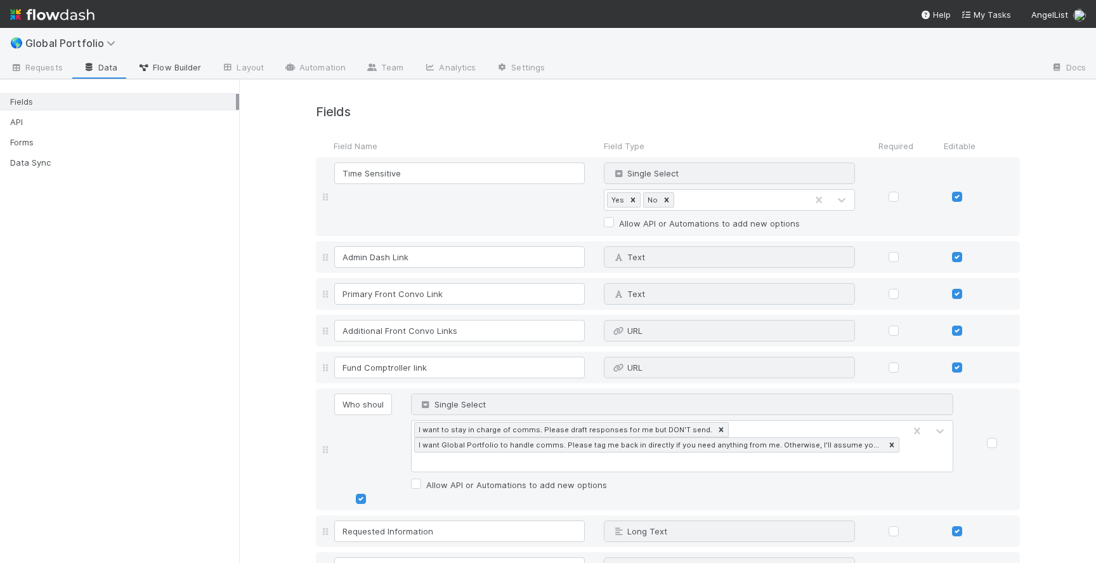
click at [175, 69] on span "Flow Builder" at bounding box center [169, 67] width 63 height 13
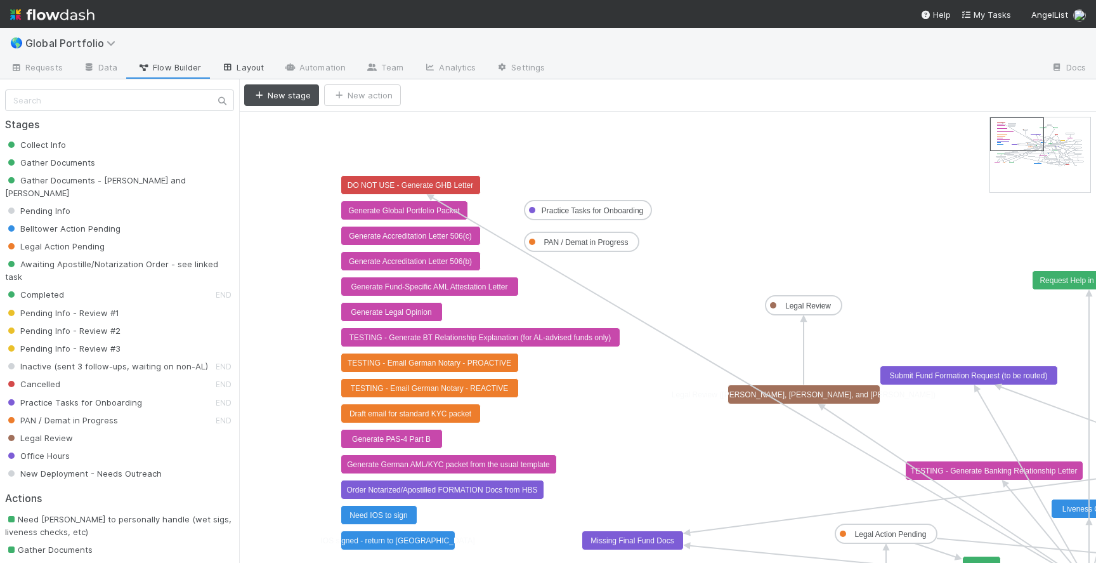
click at [253, 73] on link "Layout" at bounding box center [242, 68] width 63 height 20
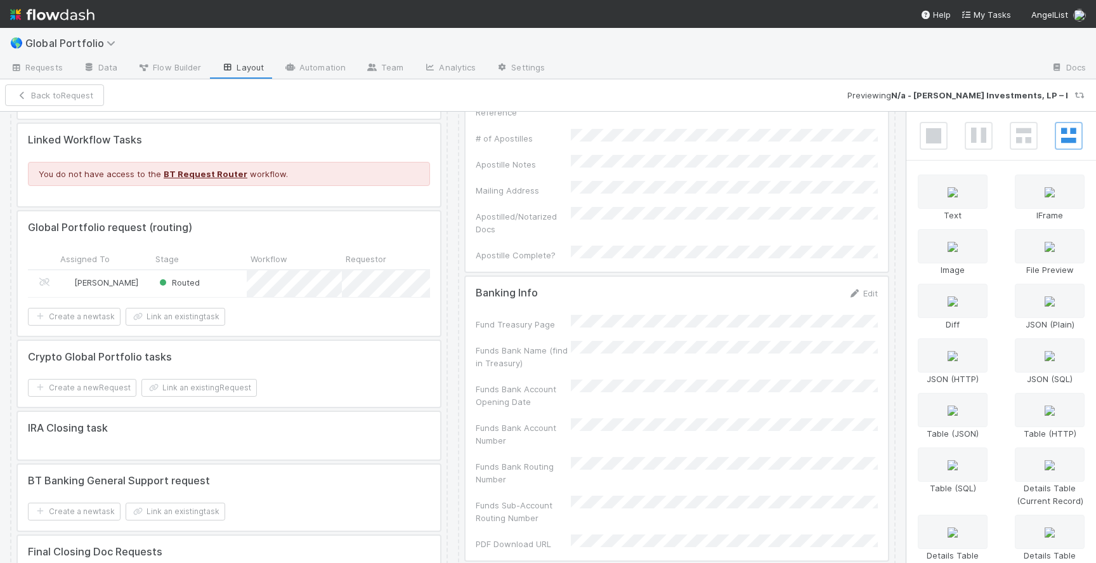
scroll to position [4176, 0]
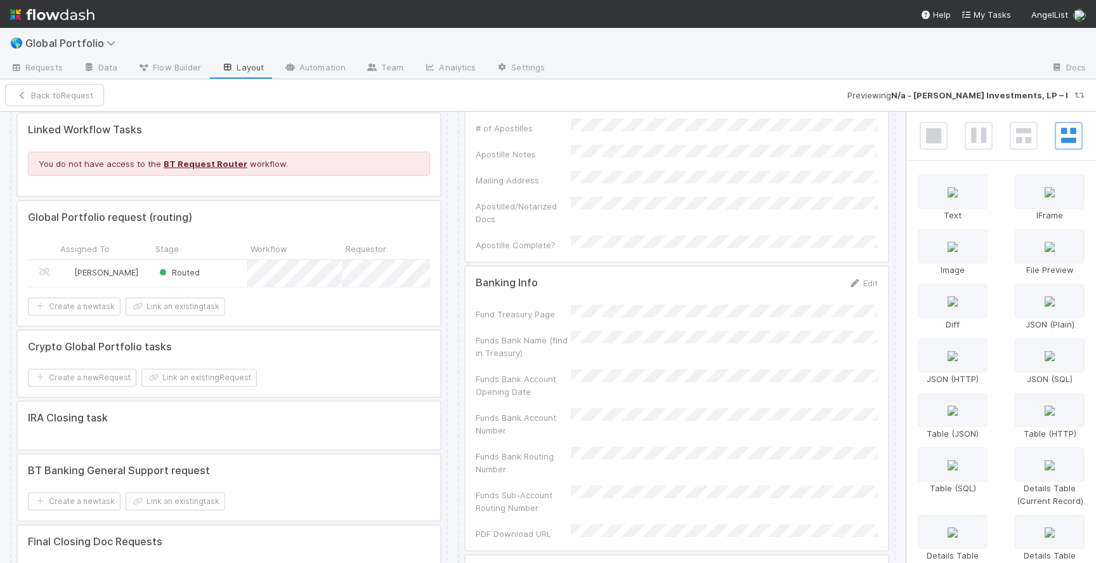
click at [681, 318] on div at bounding box center [677, 408] width 423 height 284
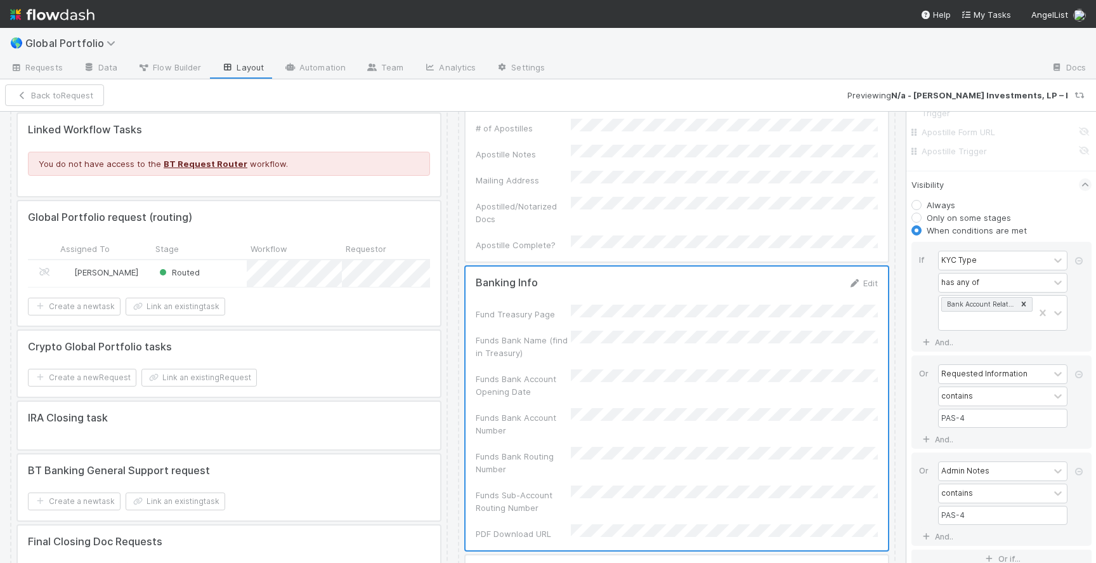
scroll to position [5017, 0]
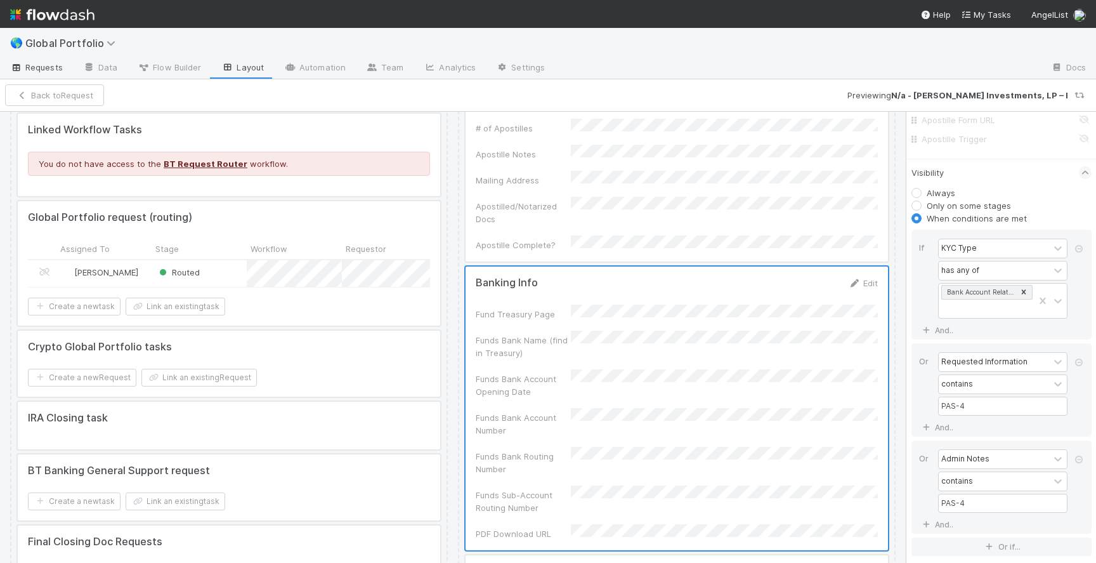
click at [48, 72] on span "Requests" at bounding box center [36, 67] width 53 height 13
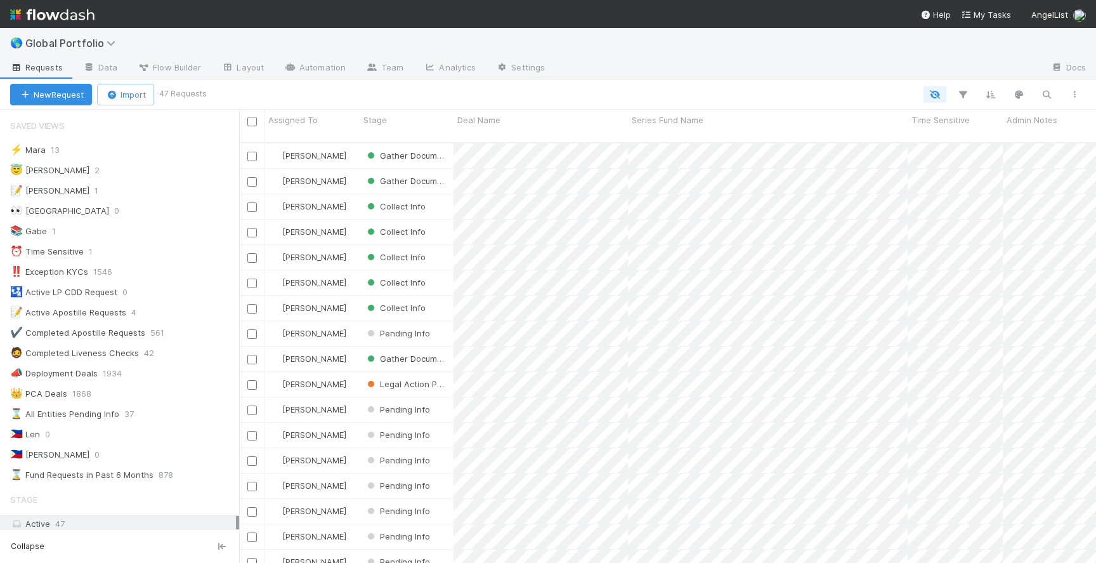
scroll to position [430, 857]
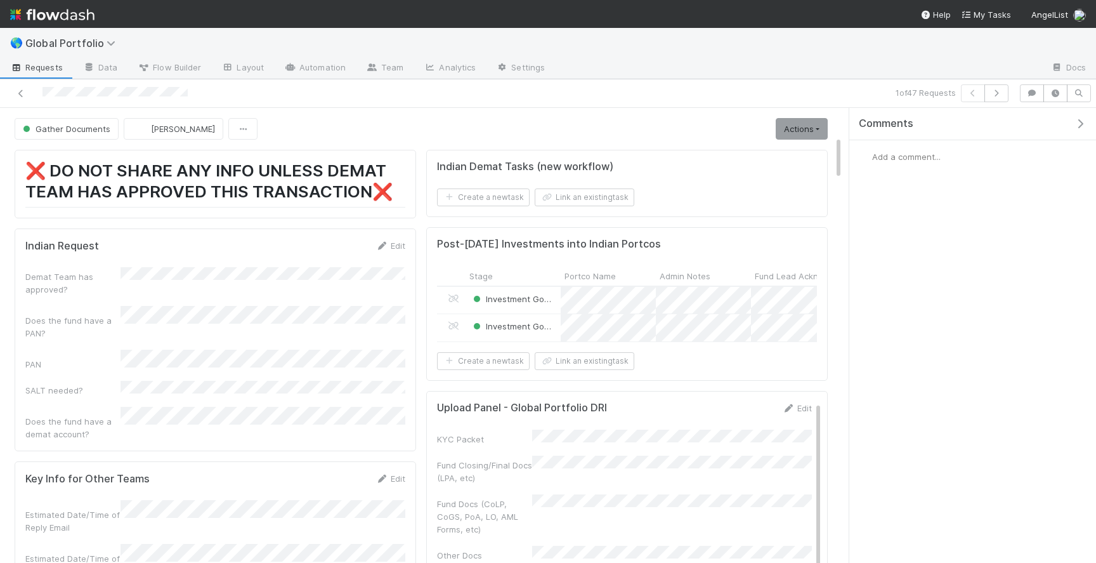
scroll to position [289, 0]
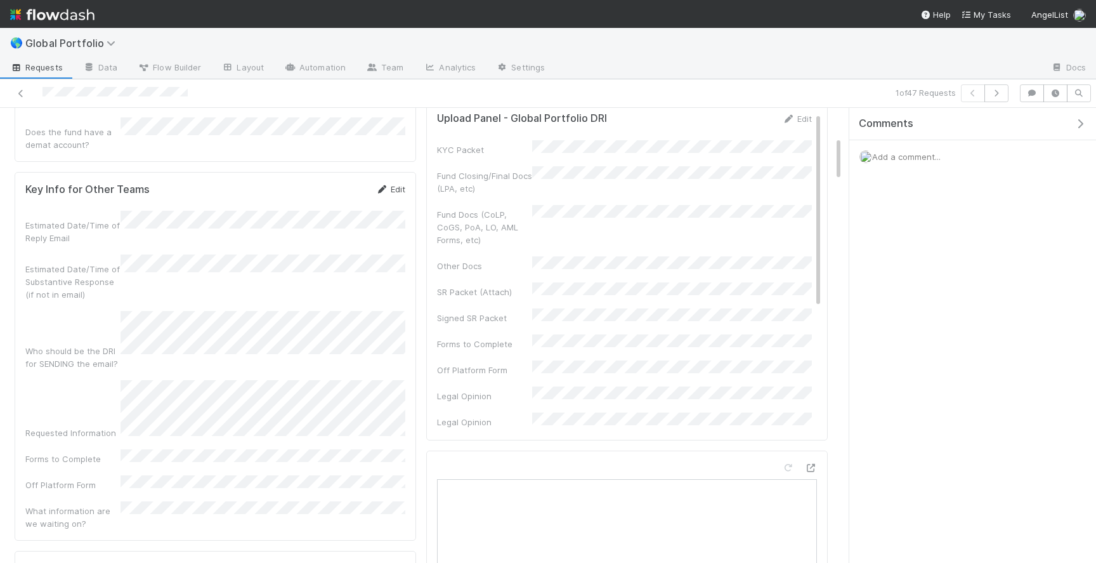
click at [401, 184] on link "Edit" at bounding box center [391, 189] width 30 height 10
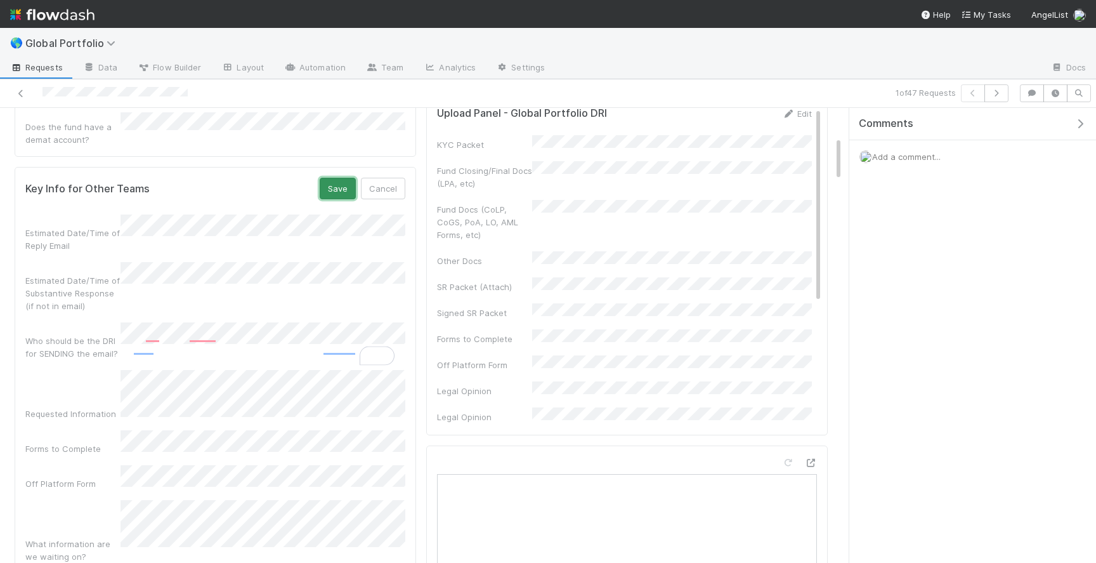
click at [330, 178] on button "Save" at bounding box center [338, 189] width 36 height 22
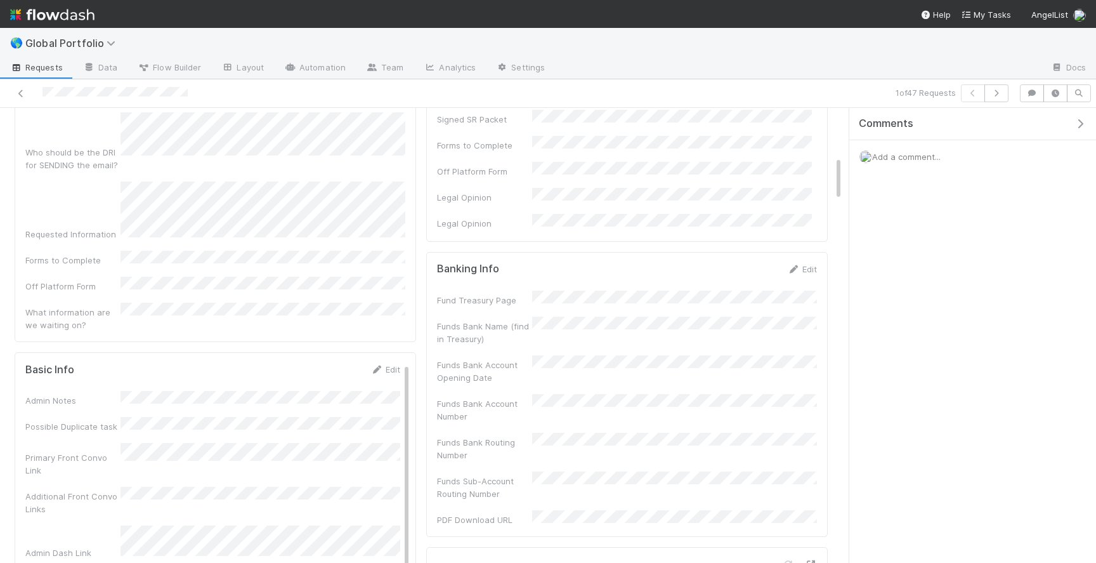
scroll to position [507, 0]
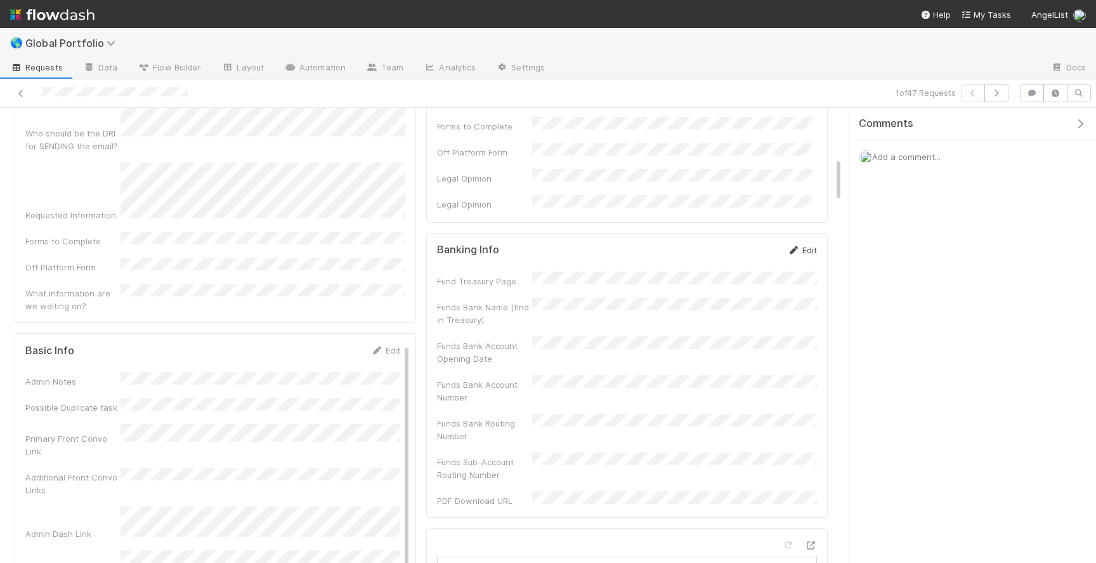
click at [810, 251] on link "Edit" at bounding box center [802, 250] width 30 height 10
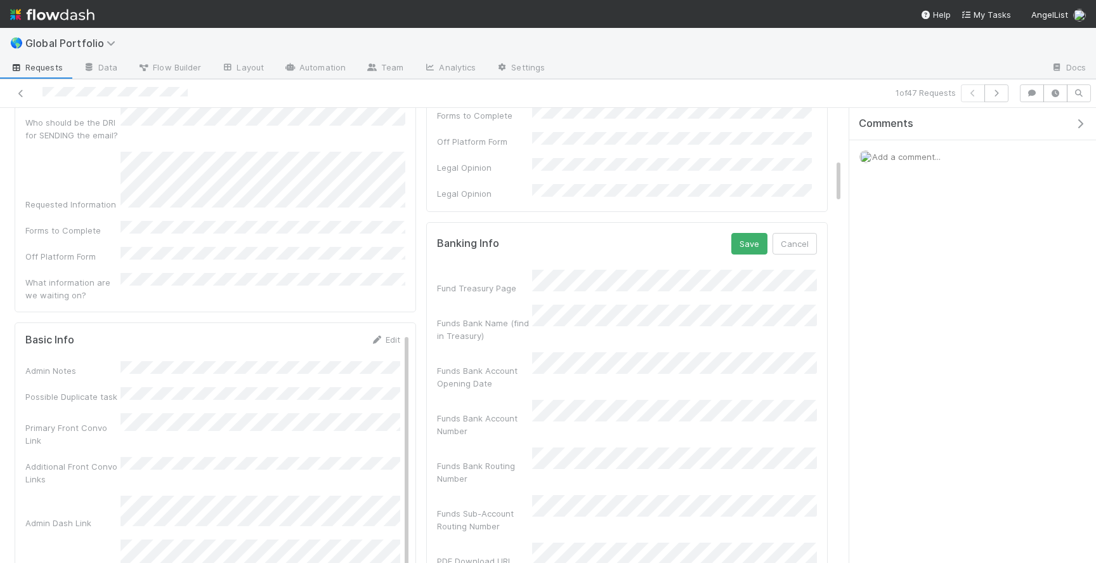
scroll to position [516, 0]
click at [527, 366] on div "Funds Bank Account Opening Date" at bounding box center [484, 378] width 95 height 25
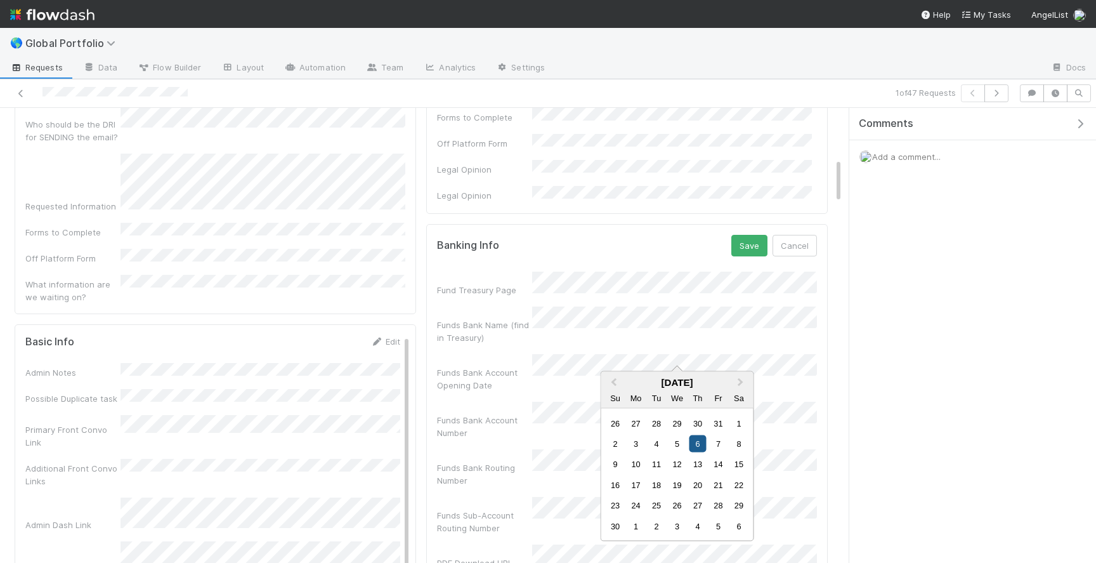
click at [699, 444] on div "6" at bounding box center [697, 443] width 17 height 17
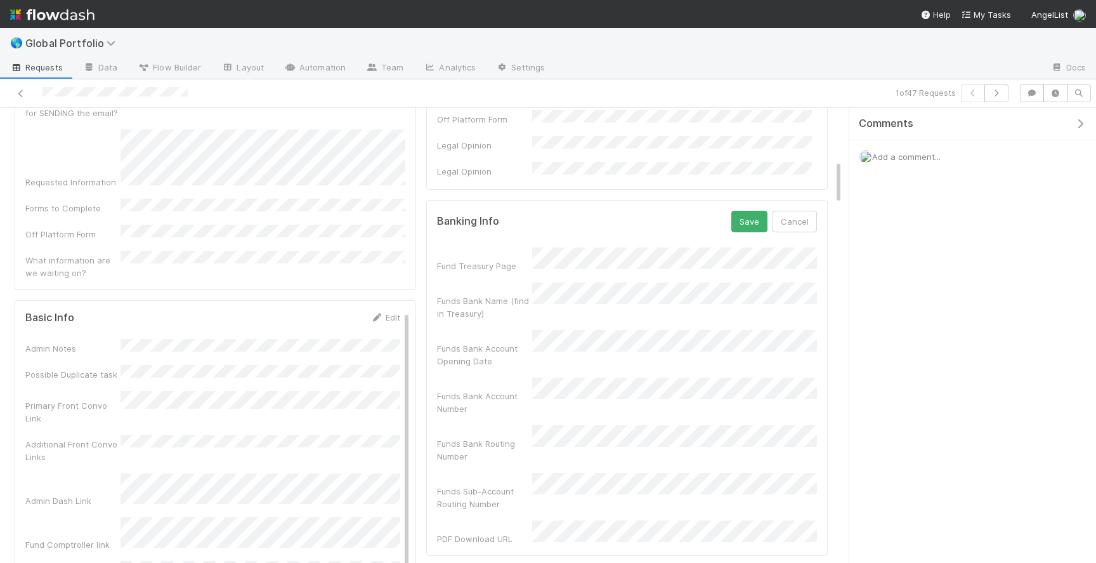
scroll to position [524, 0]
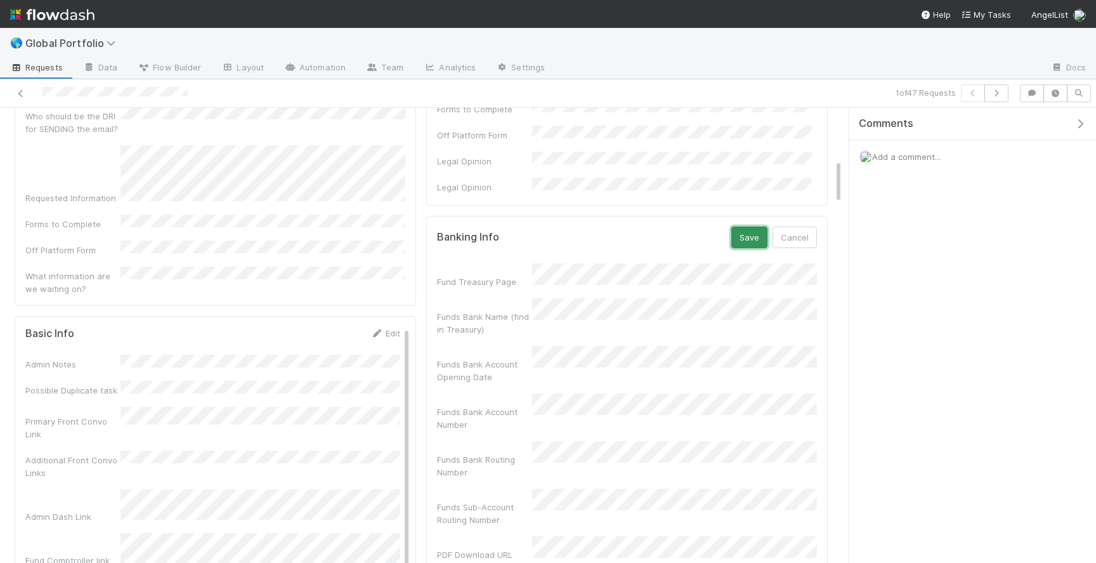
click at [747, 237] on button "Save" at bounding box center [750, 238] width 36 height 22
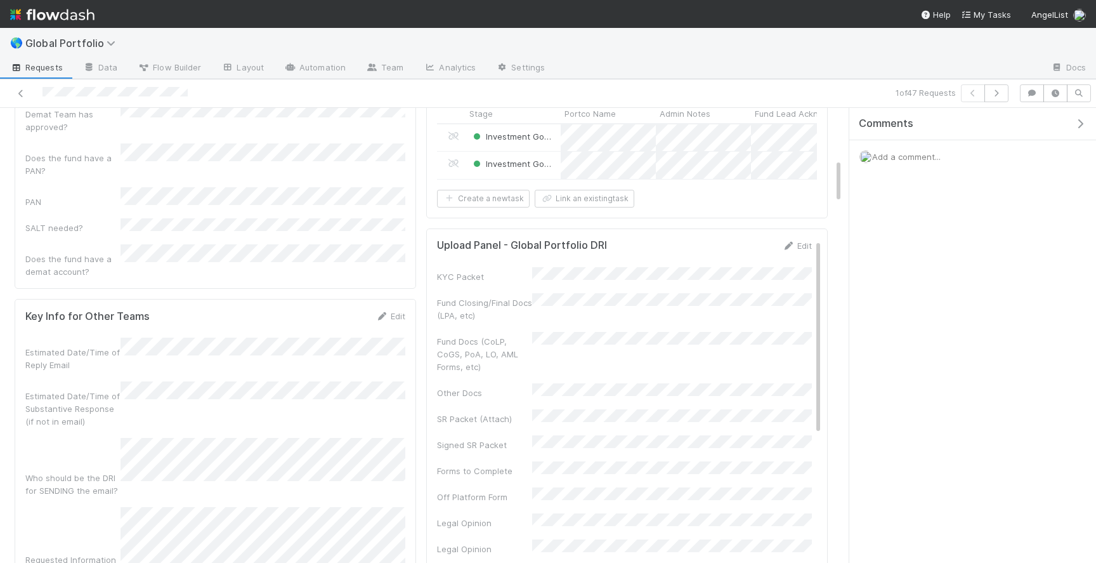
scroll to position [0, 0]
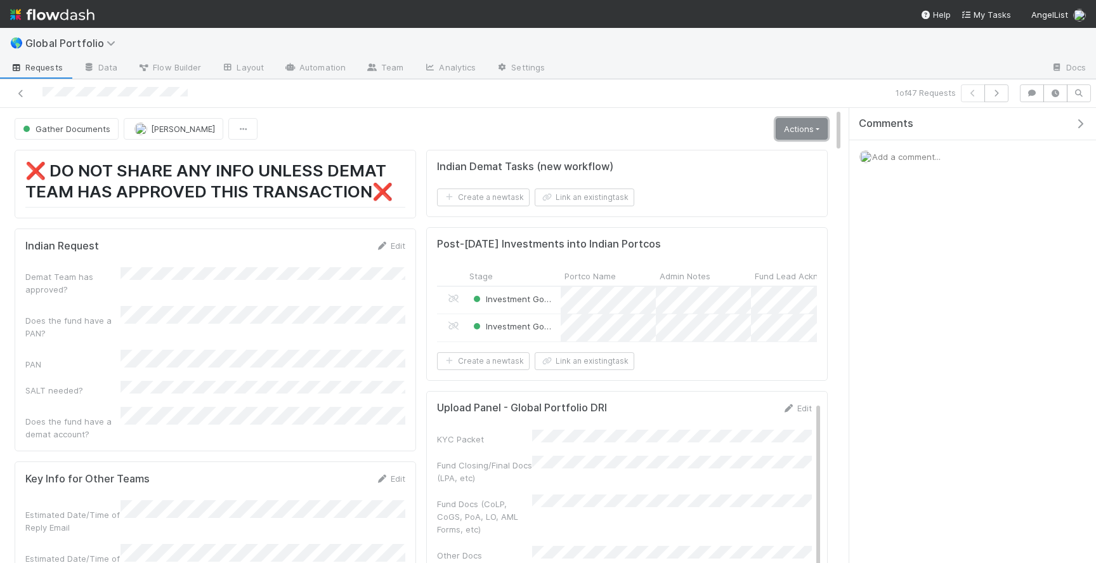
click at [796, 126] on link "Actions" at bounding box center [802, 129] width 52 height 22
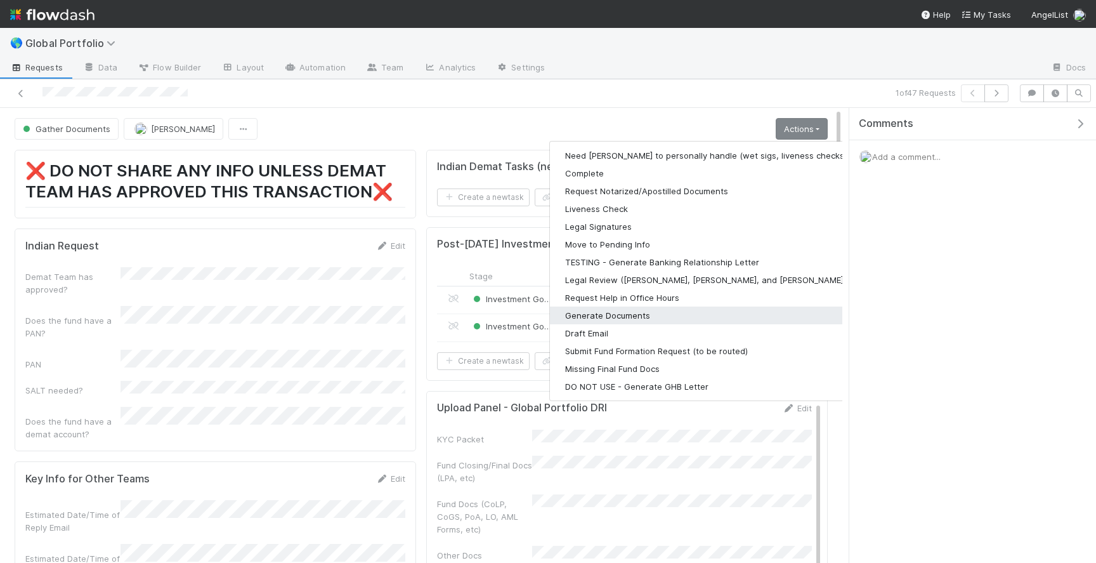
click at [672, 320] on button "Generate Documents" at bounding box center [715, 315] width 330 height 18
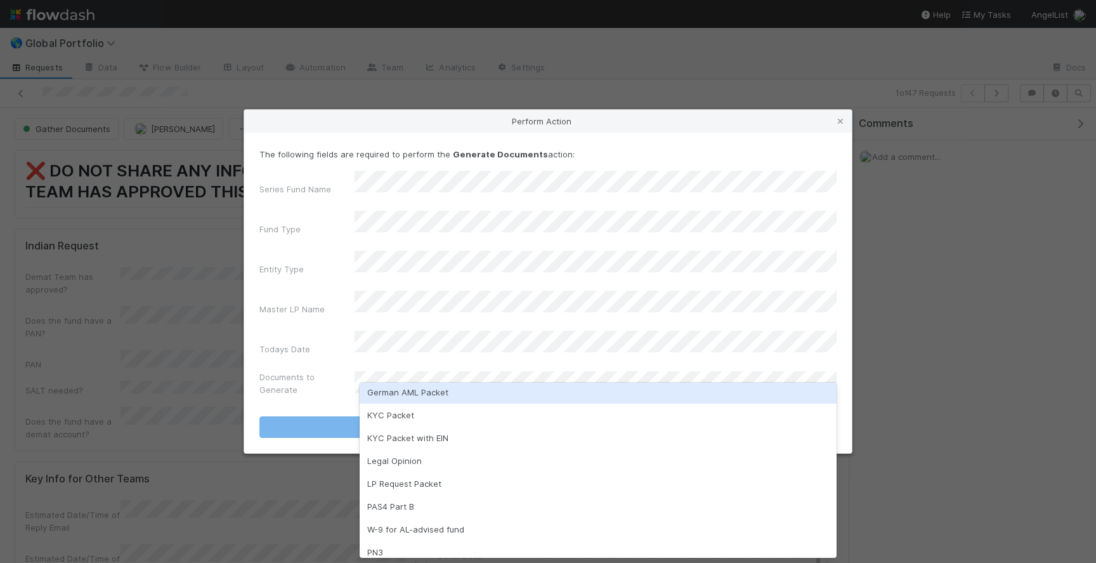
scroll to position [103, 0]
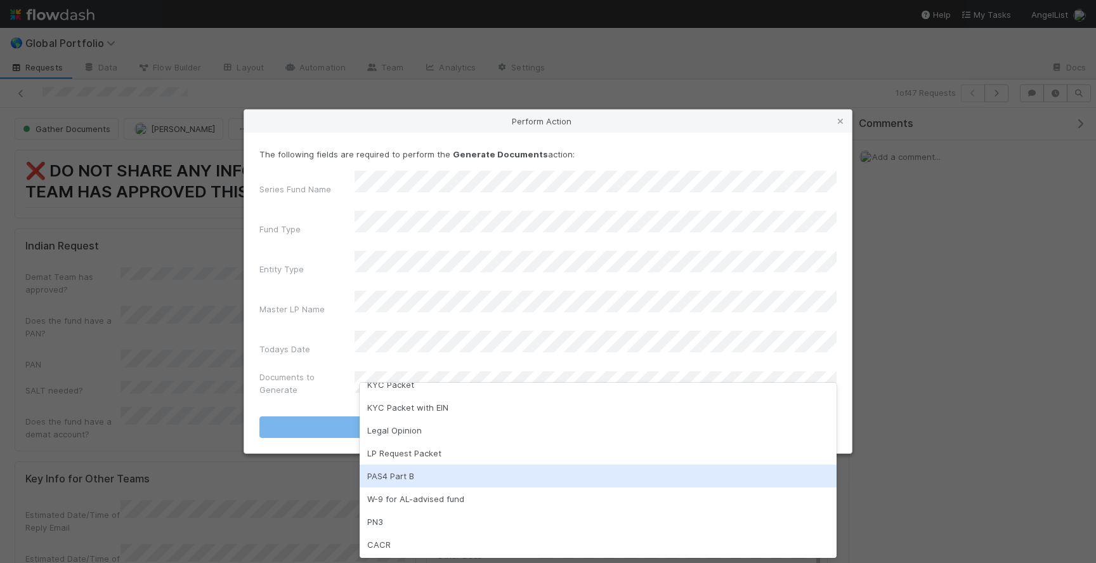
click at [435, 477] on div "PAS4 Part B" at bounding box center [598, 475] width 477 height 23
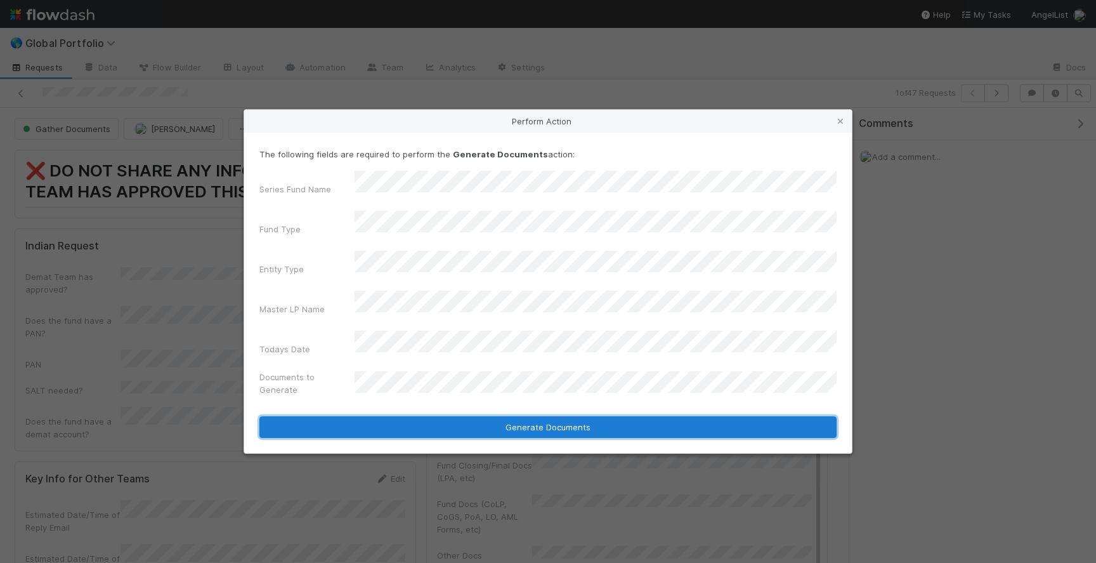
click at [516, 416] on button "Generate Documents" at bounding box center [548, 427] width 577 height 22
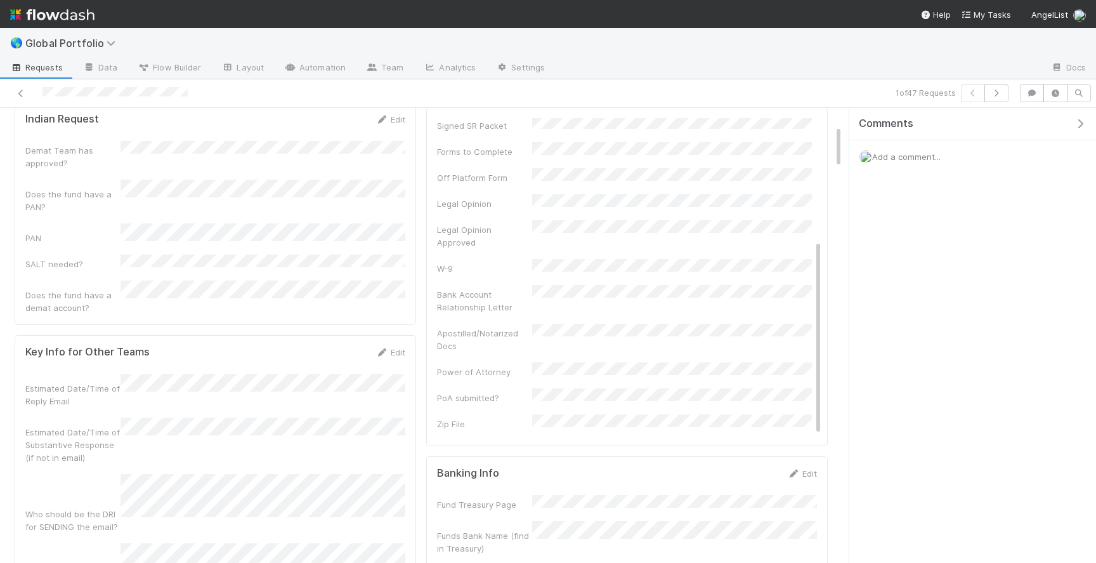
scroll to position [0, 0]
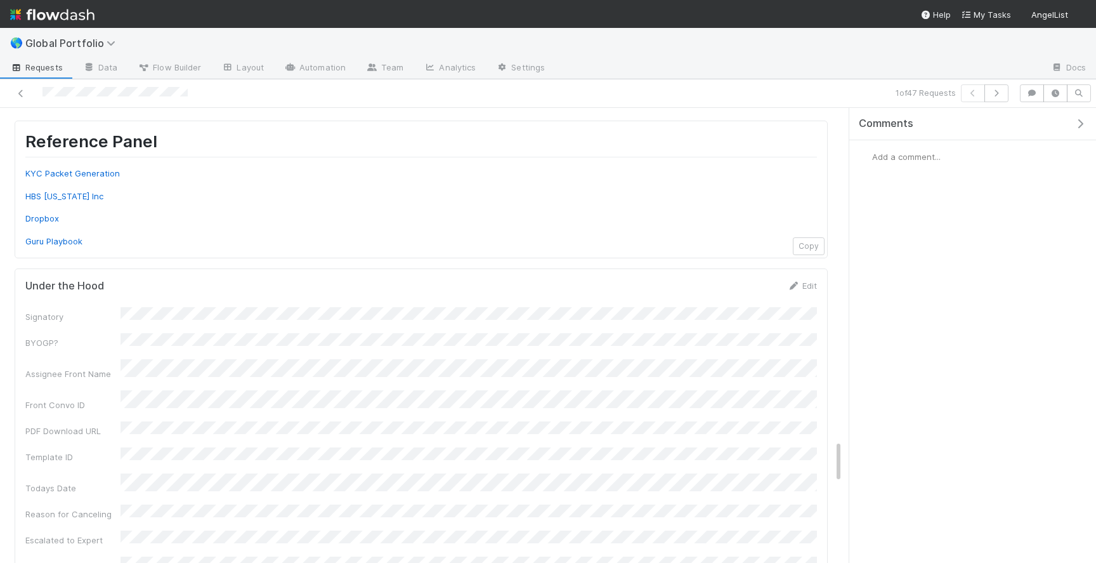
scroll to position [3513, 0]
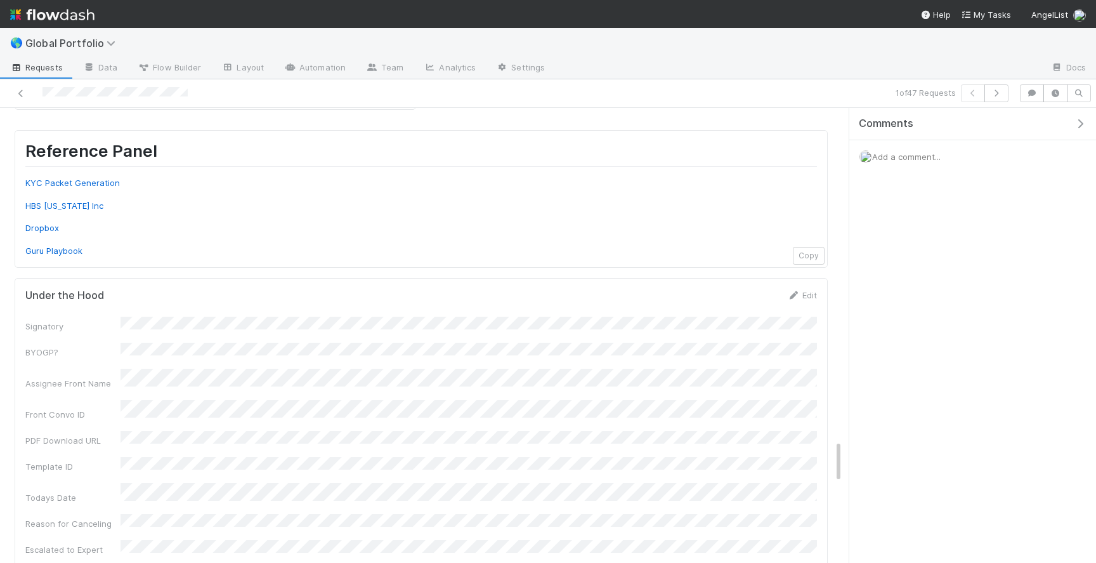
click at [799, 291] on icon at bounding box center [793, 295] width 13 height 8
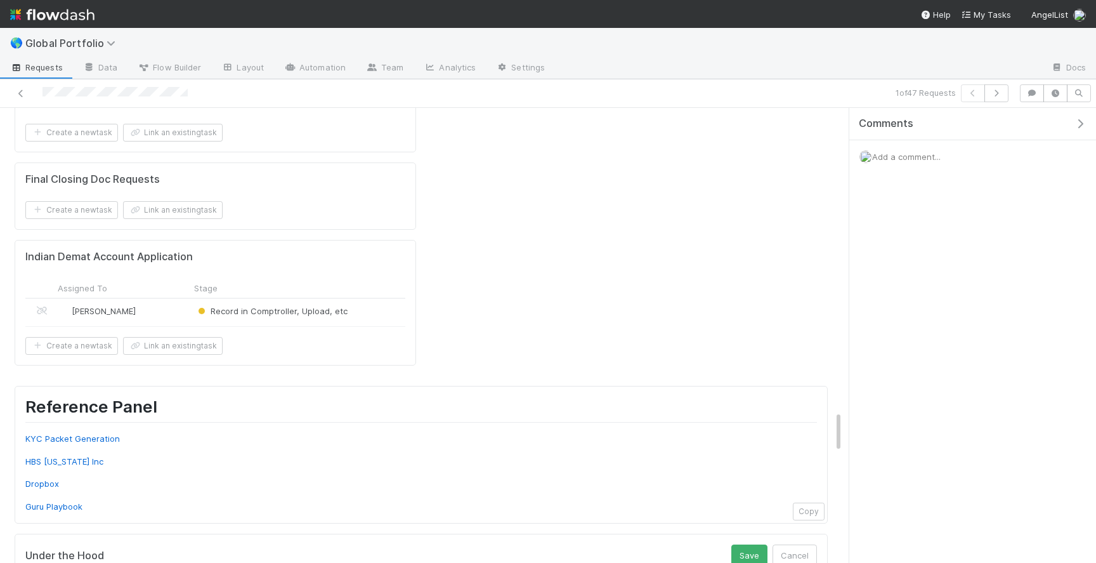
scroll to position [3274, 0]
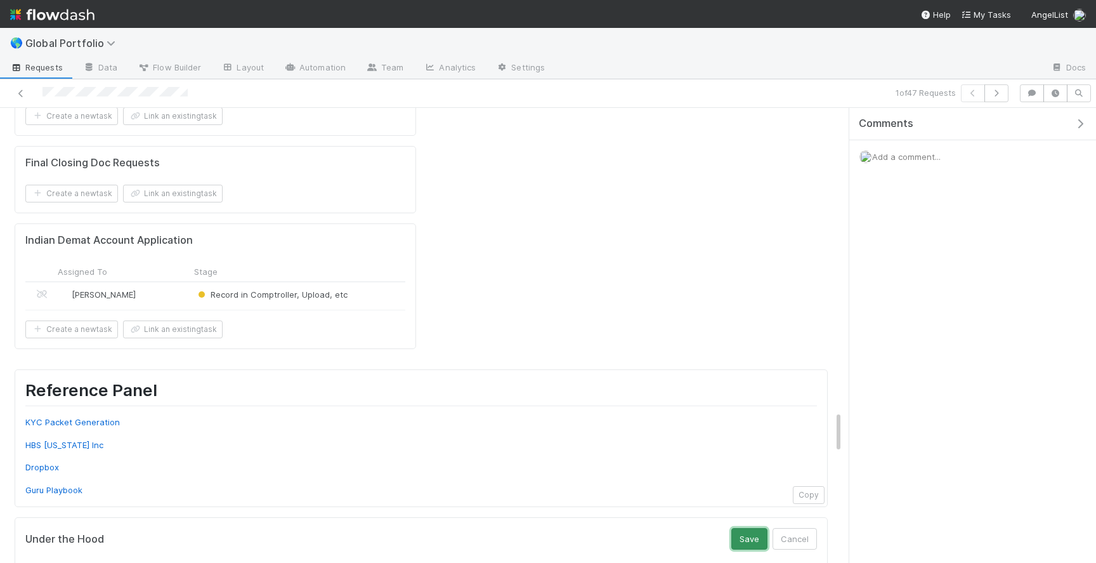
click at [745, 528] on button "Save" at bounding box center [750, 539] width 36 height 22
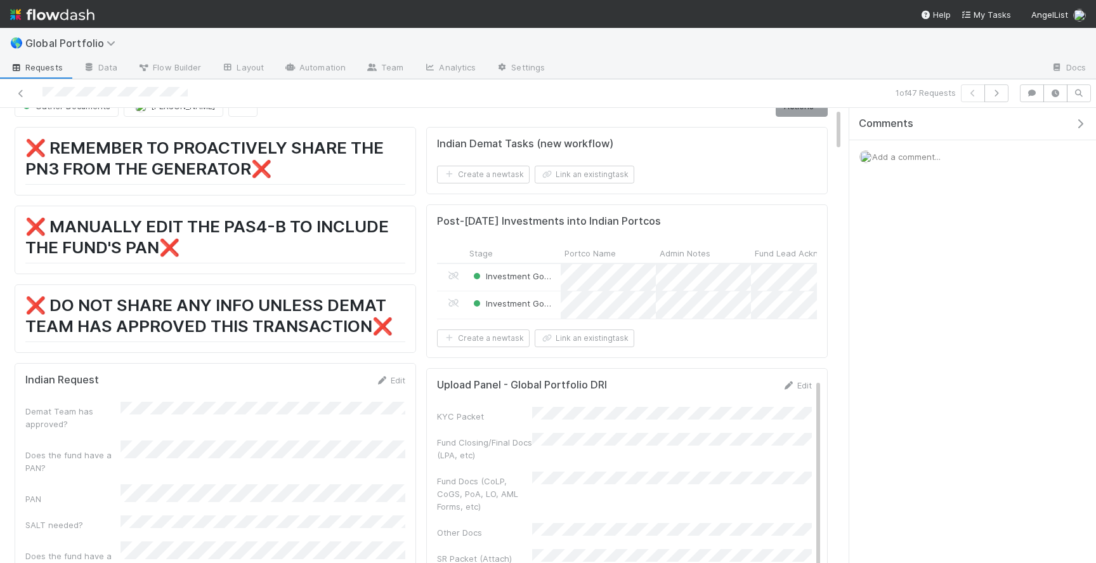
scroll to position [0, 0]
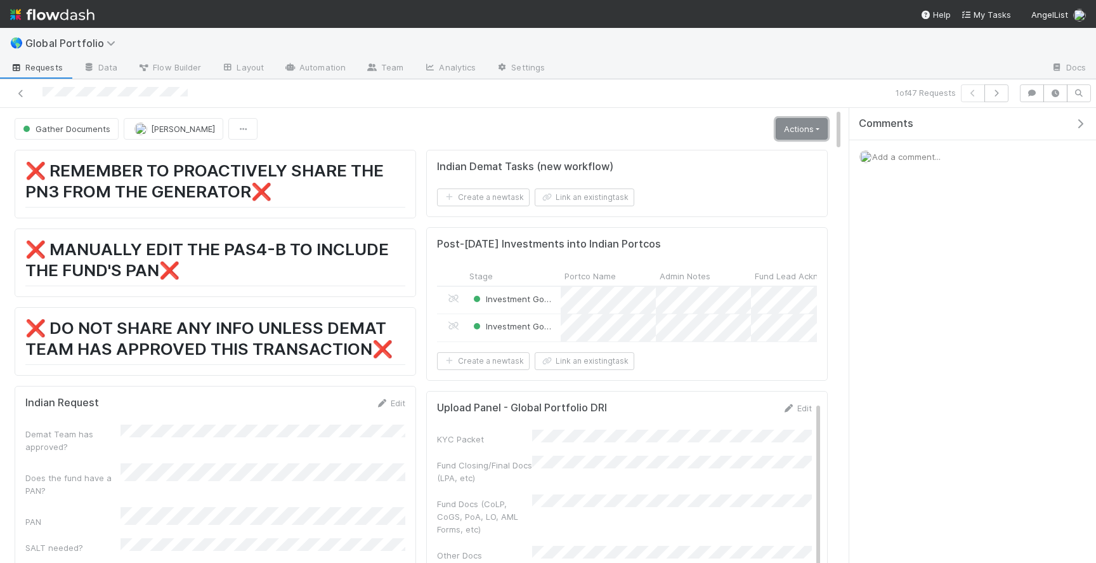
click at [811, 129] on link "Actions" at bounding box center [802, 129] width 52 height 22
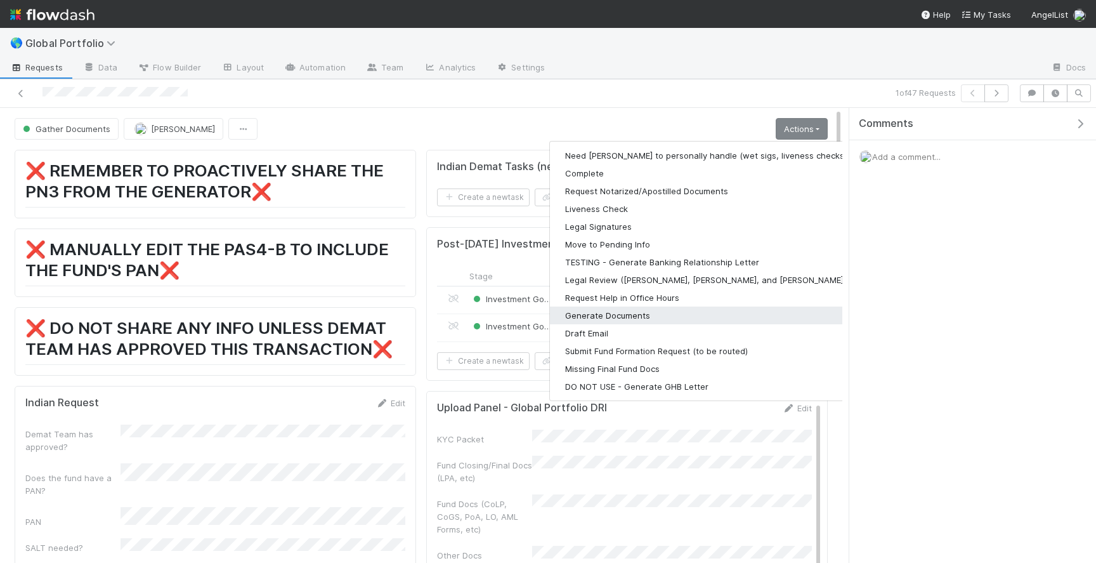
click at [612, 317] on button "Generate Documents" at bounding box center [715, 315] width 330 height 18
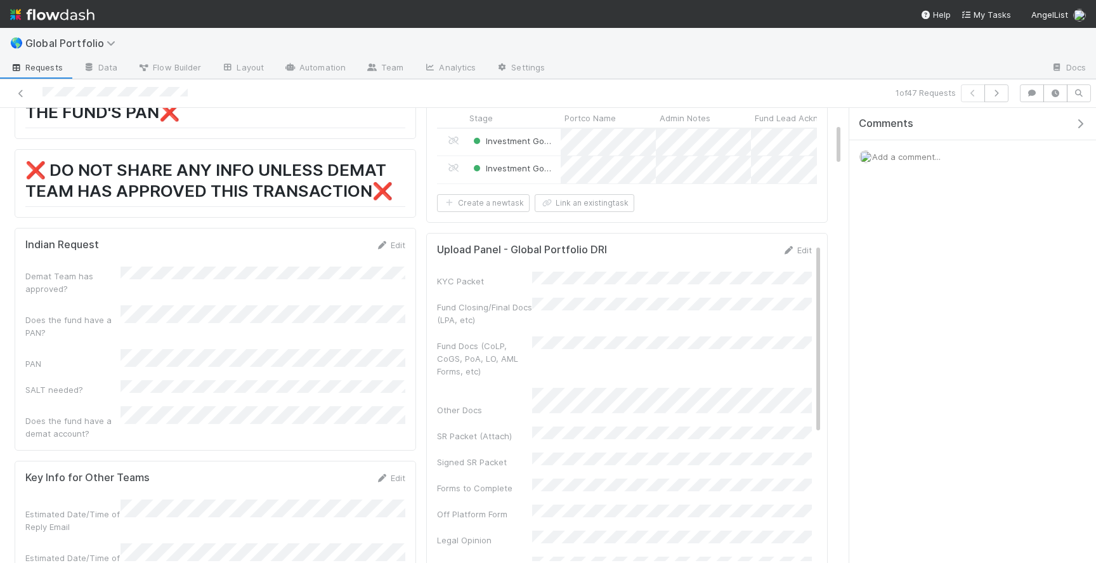
scroll to position [188, 0]
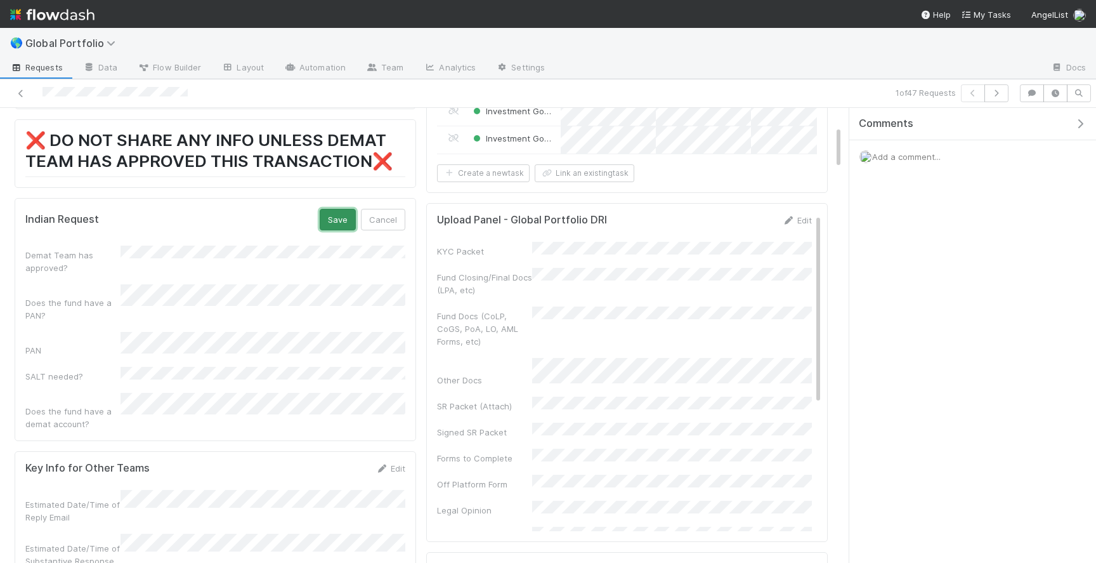
click at [346, 220] on button "Save" at bounding box center [338, 220] width 36 height 22
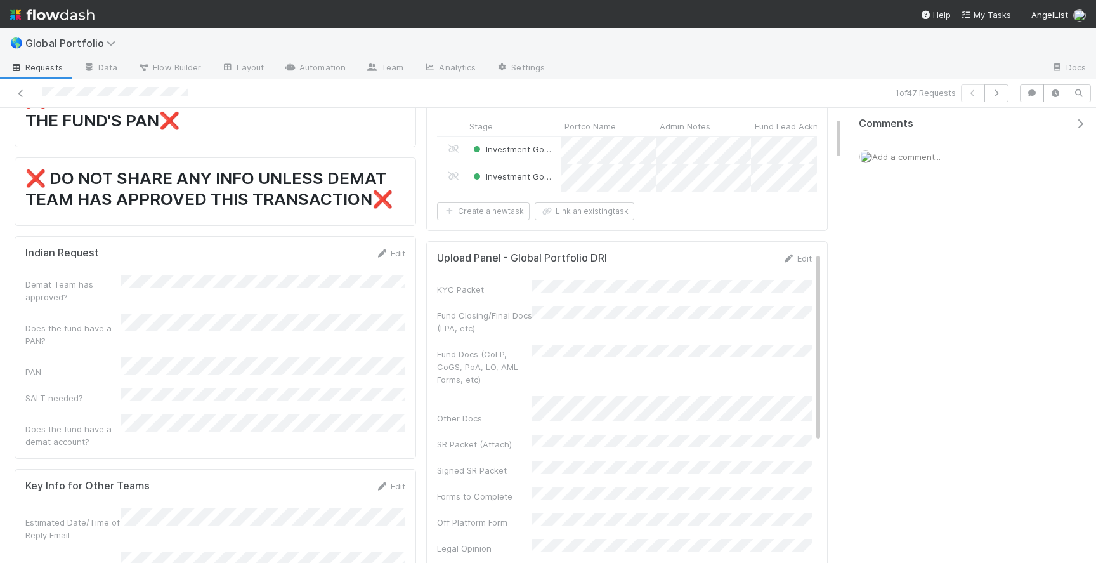
scroll to position [0, 0]
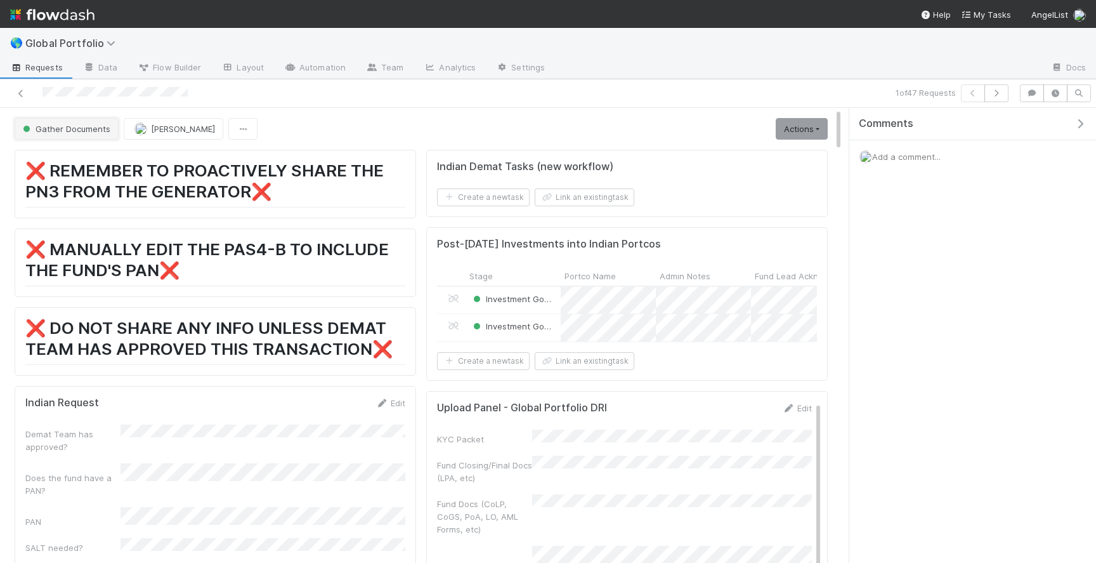
click at [70, 129] on span "Gather Documents" at bounding box center [65, 129] width 90 height 10
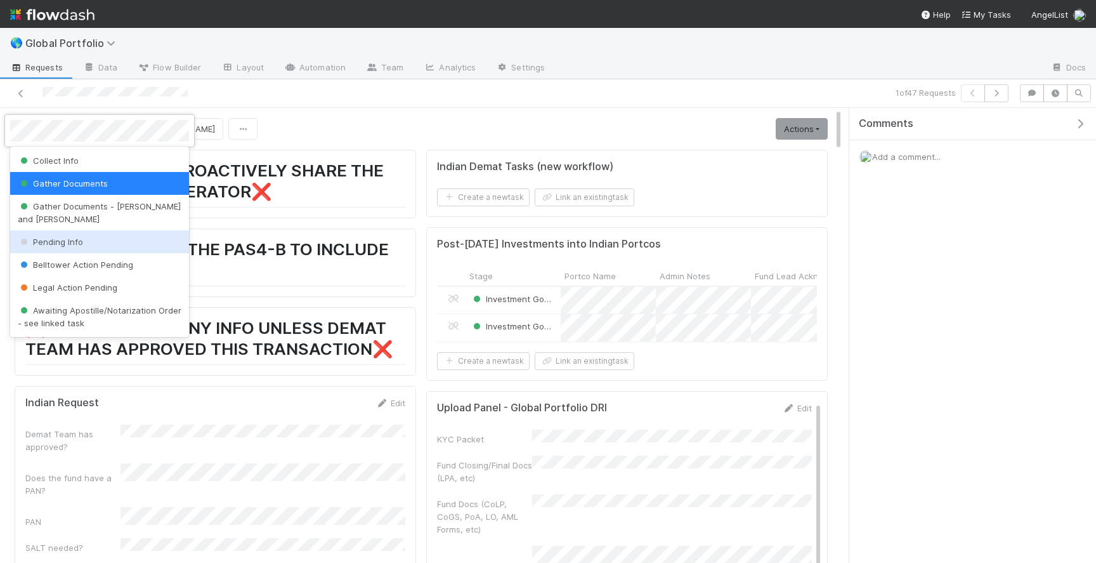
click at [77, 237] on span "Pending Info" at bounding box center [50, 242] width 65 height 10
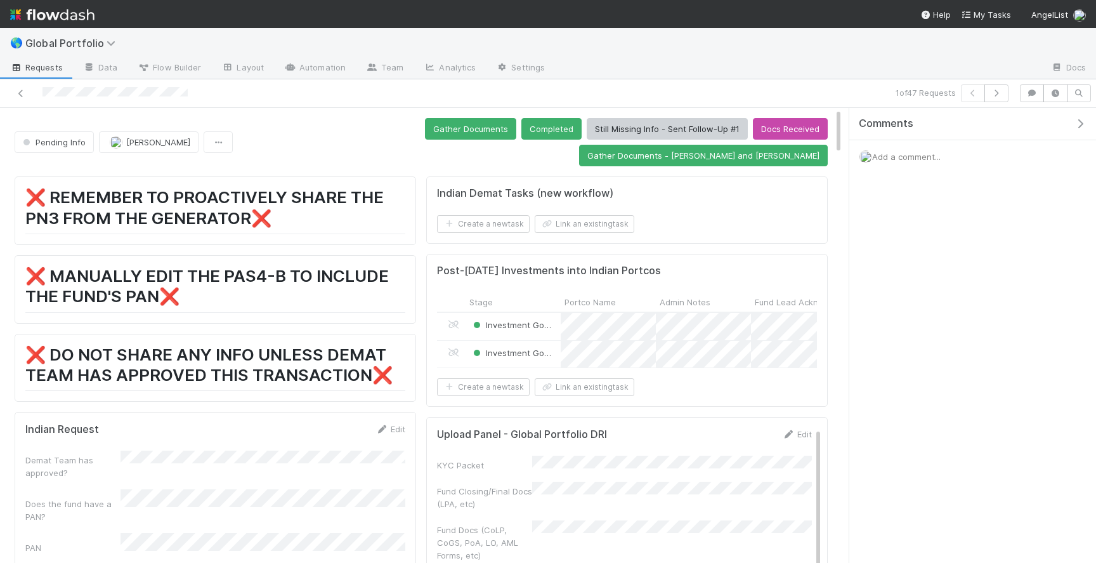
scroll to position [224, 0]
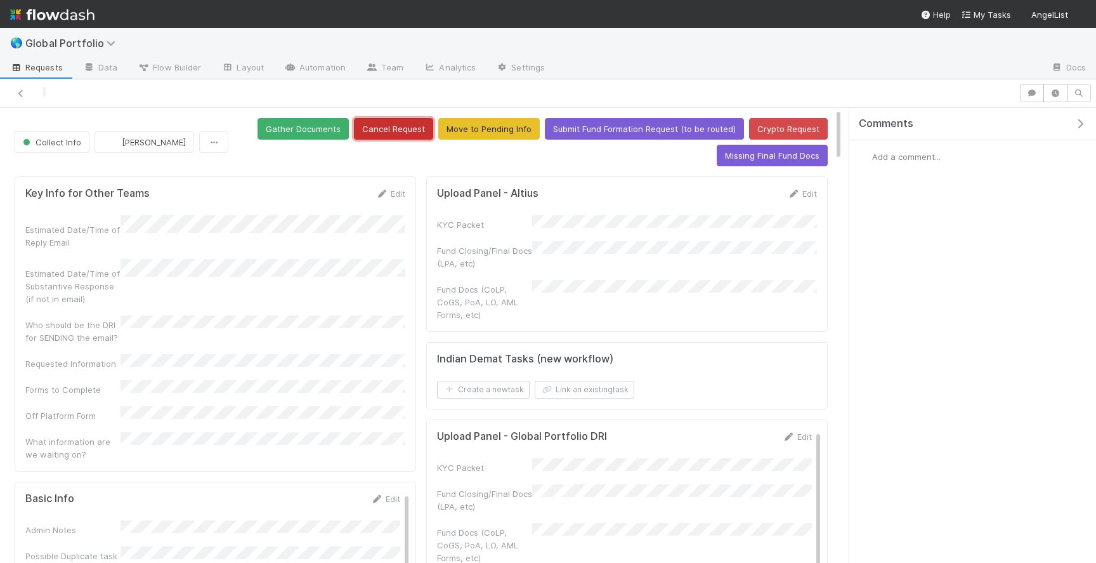
click at [421, 132] on button "Cancel Request" at bounding box center [393, 129] width 79 height 22
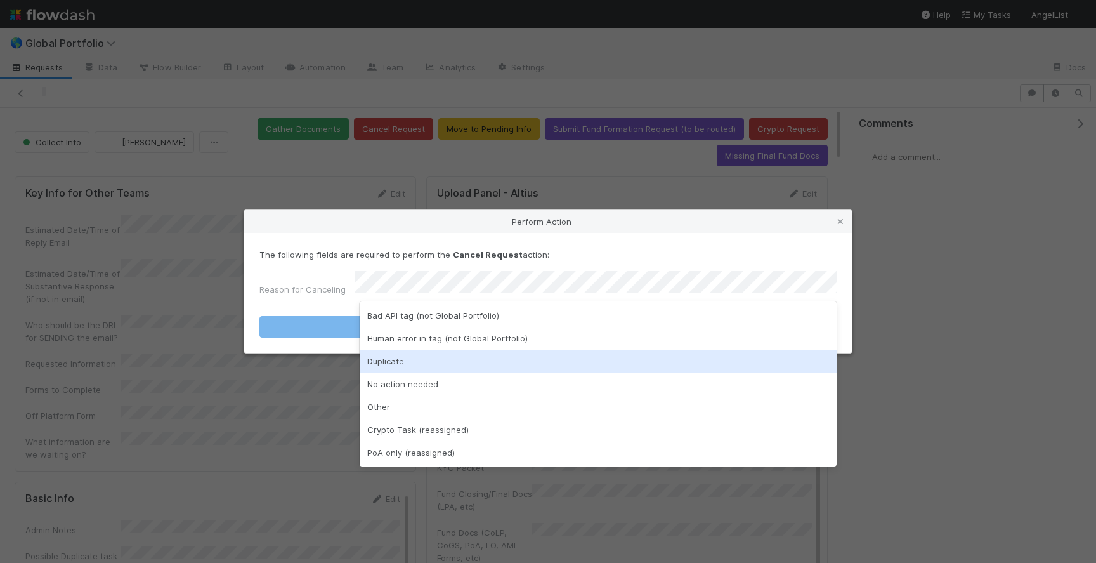
click at [405, 356] on div "Duplicate" at bounding box center [598, 361] width 477 height 23
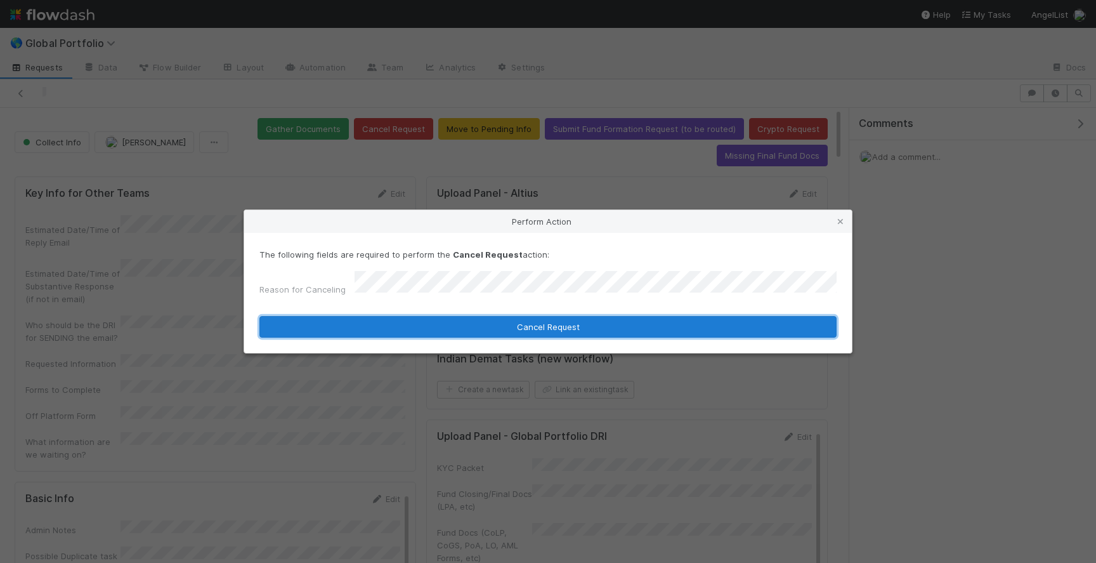
click at [469, 318] on button "Cancel Request" at bounding box center [548, 327] width 577 height 22
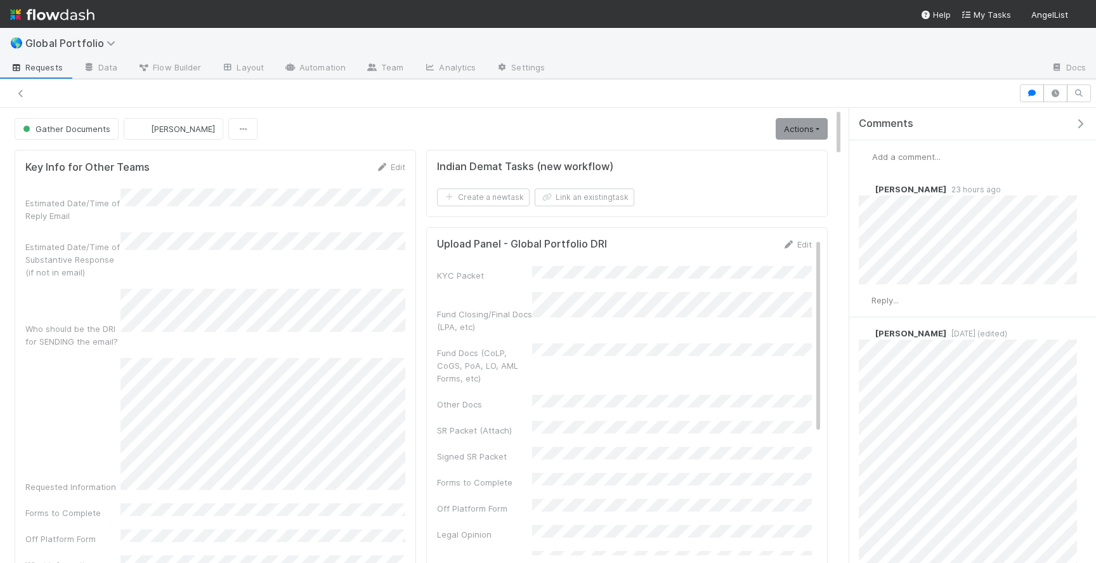
scroll to position [1, 1]
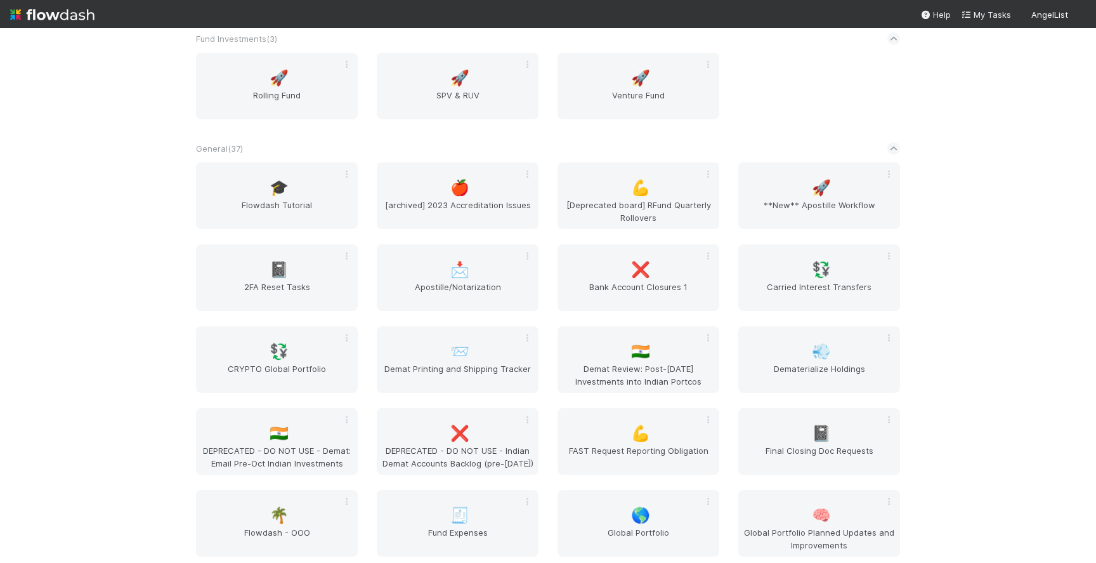
scroll to position [1384, 0]
click at [617, 511] on div "🌎 Global Portfolio" at bounding box center [639, 521] width 162 height 67
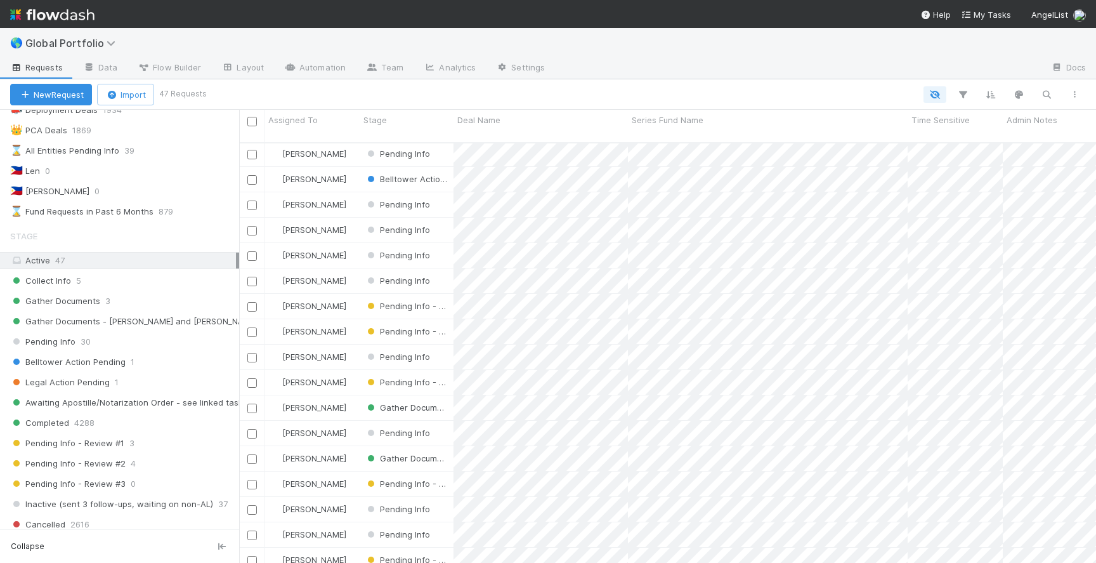
scroll to position [264, 0]
click at [156, 335] on div "Pending Info 30" at bounding box center [124, 341] width 229 height 16
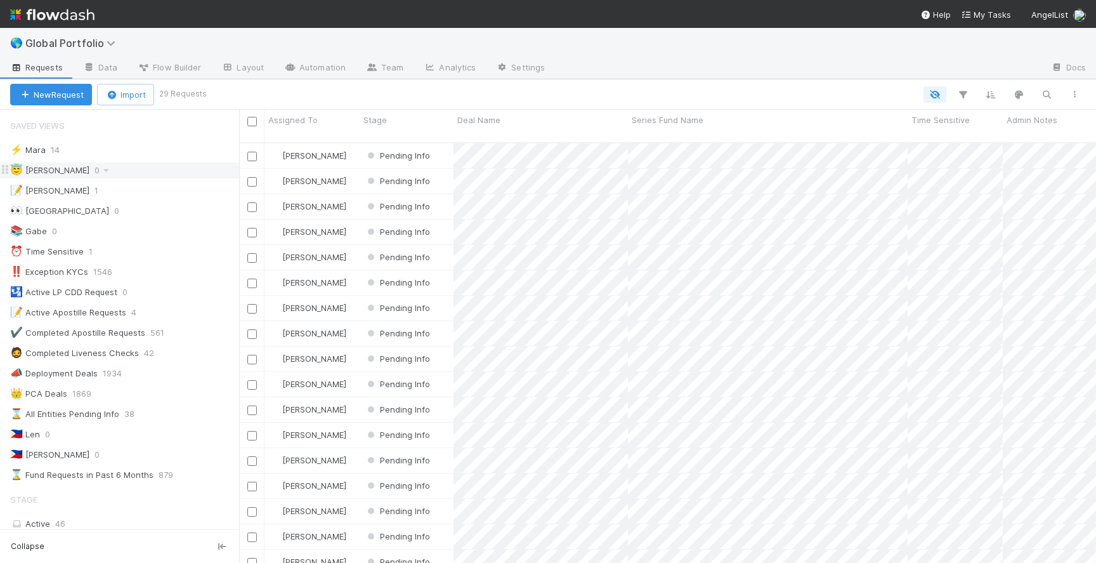
click at [157, 166] on div "😇 Jeremy 0" at bounding box center [124, 170] width 229 height 16
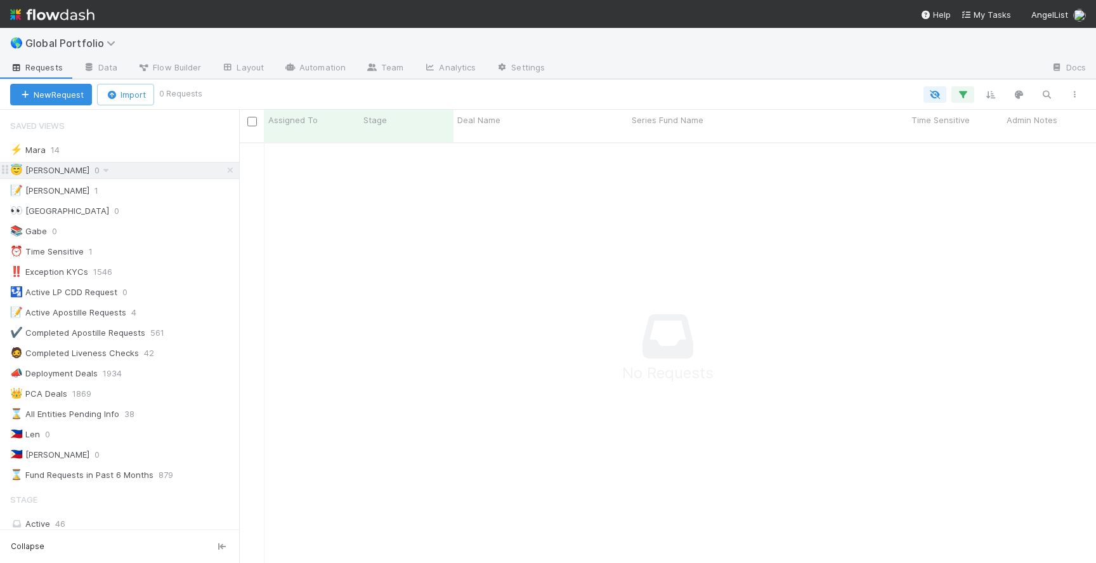
scroll to position [430, 857]
click at [228, 169] on icon at bounding box center [230, 170] width 13 height 8
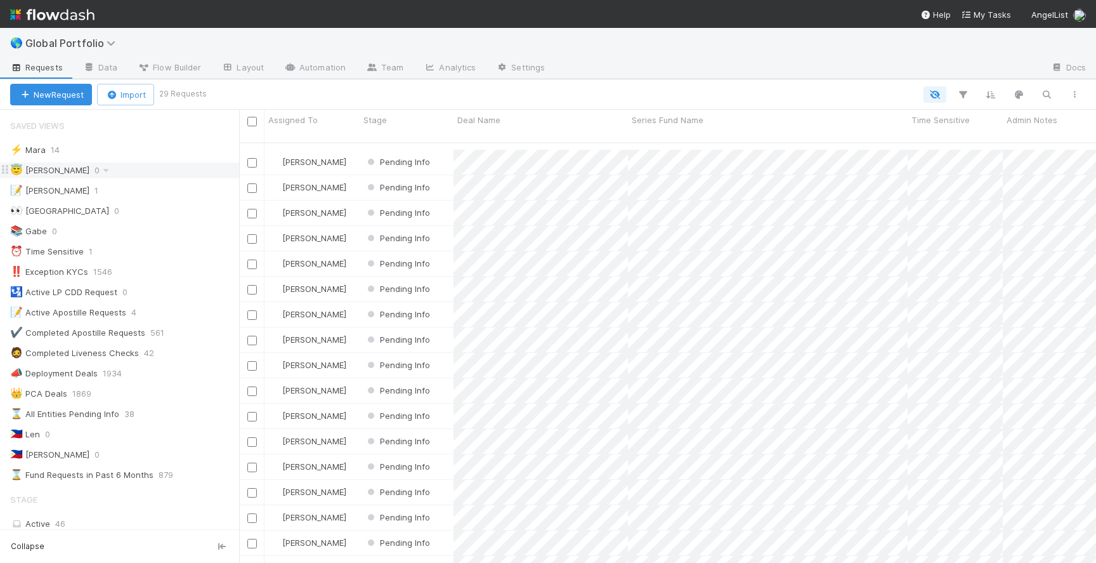
scroll to position [306, 0]
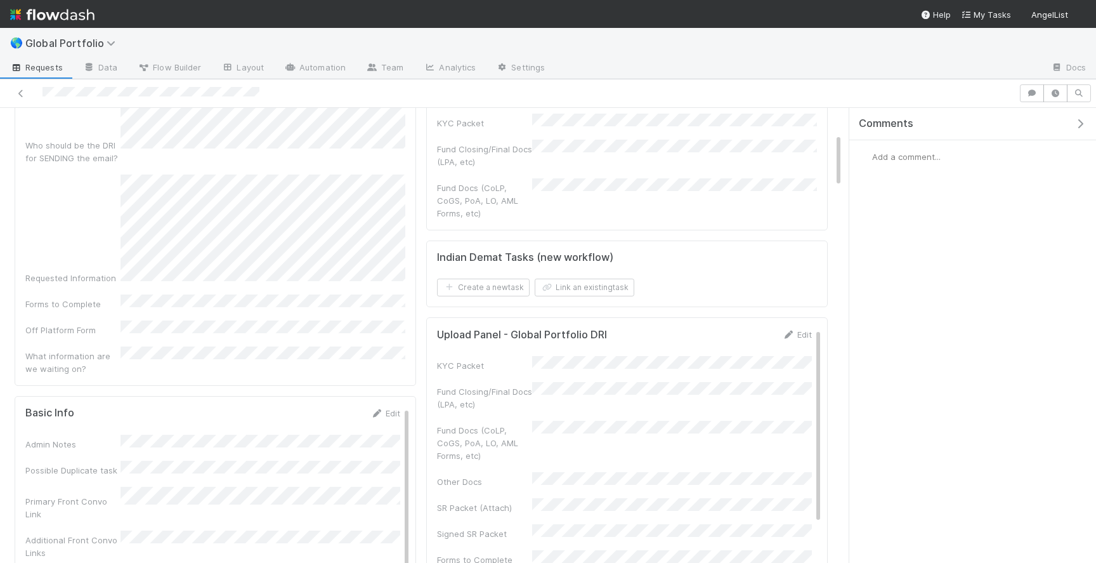
scroll to position [214, 0]
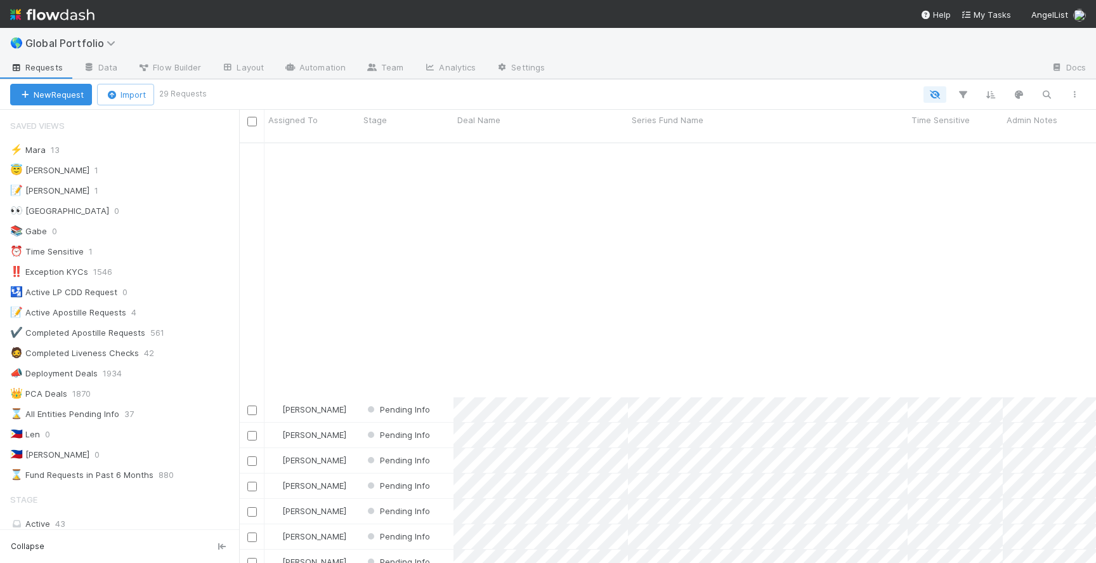
scroll to position [430, 857]
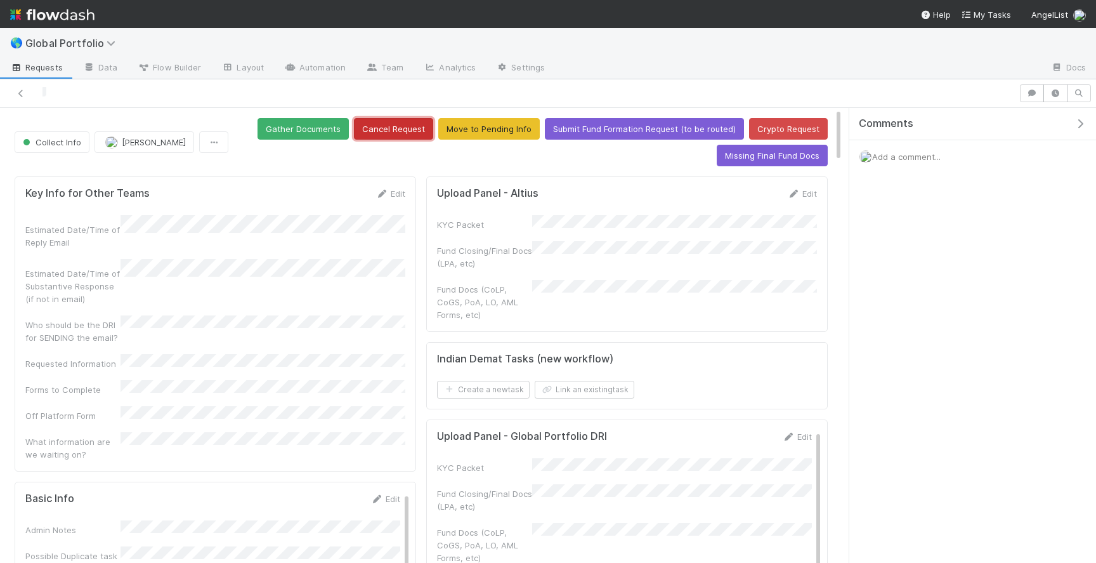
click at [393, 127] on button "Cancel Request" at bounding box center [393, 129] width 79 height 22
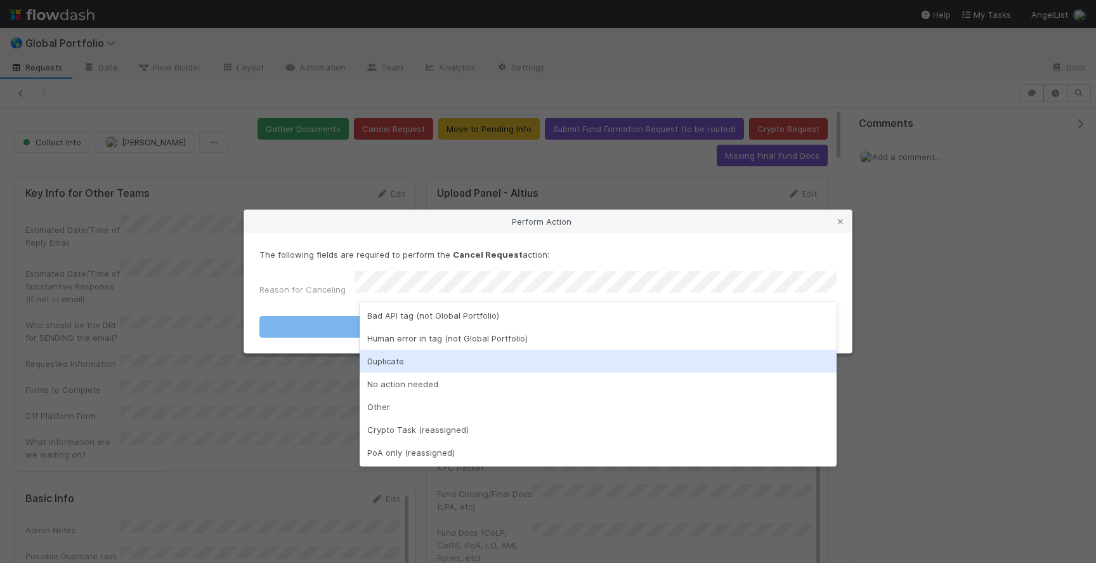
click at [438, 363] on div "Duplicate" at bounding box center [598, 361] width 477 height 23
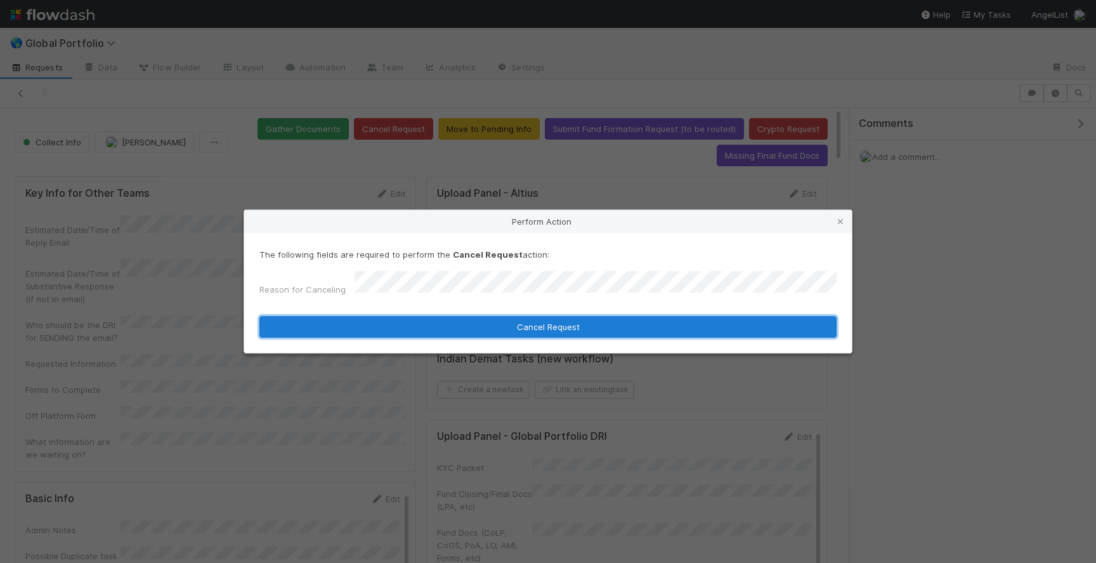
click at [463, 323] on button "Cancel Request" at bounding box center [548, 327] width 577 height 22
